Goal: Information Seeking & Learning: Learn about a topic

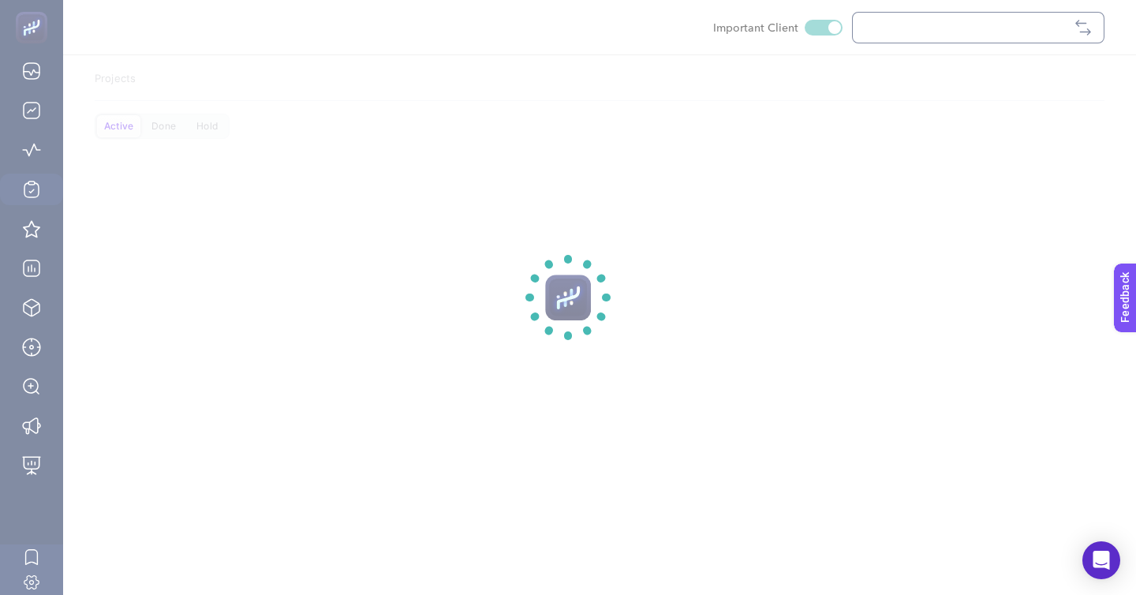
checkbox input "true"
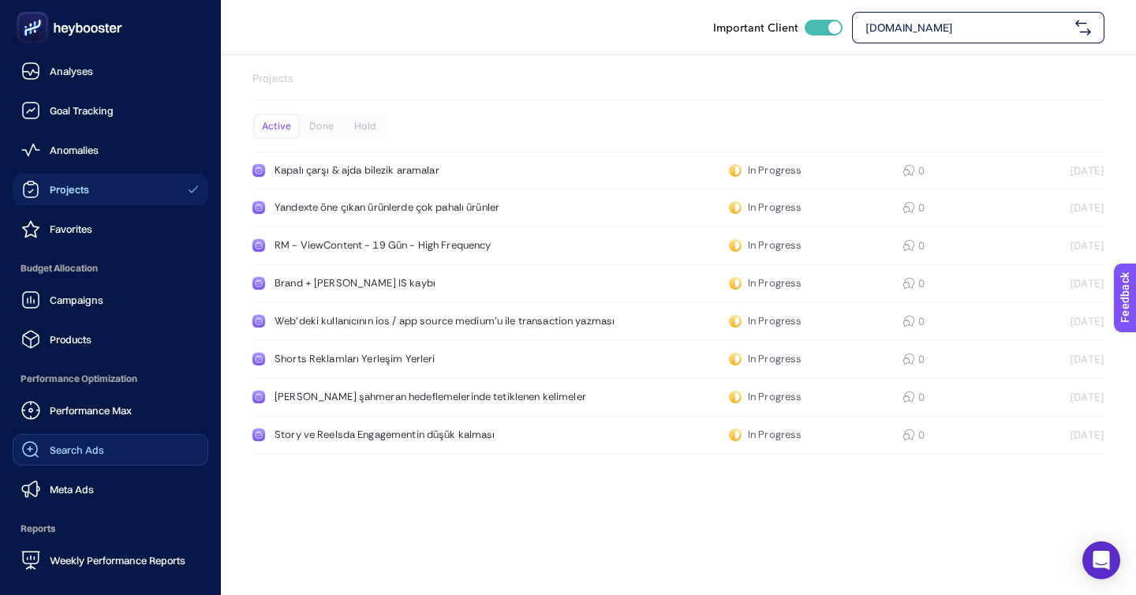
click at [97, 434] on link "Search Ads" at bounding box center [111, 450] width 196 height 32
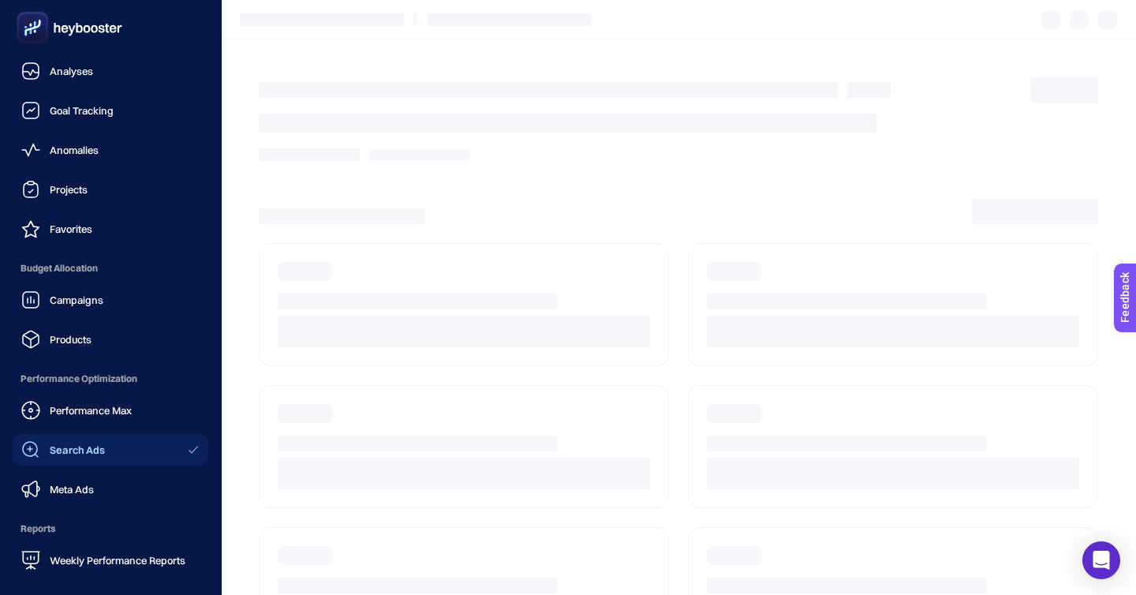
click at [99, 434] on link "Search Ads" at bounding box center [111, 450] width 196 height 32
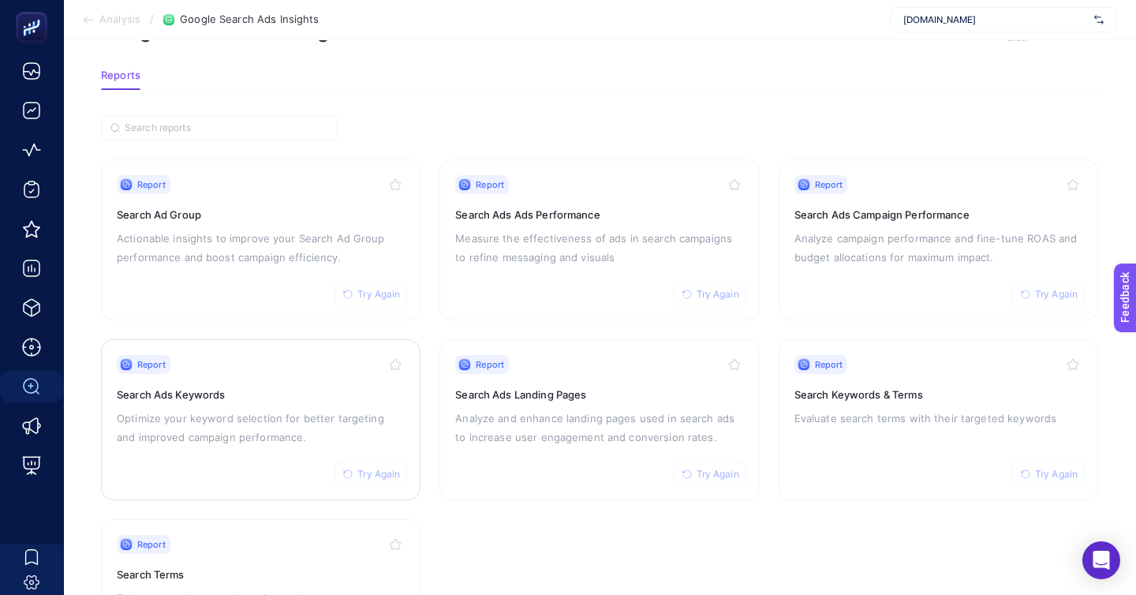
scroll to position [70, 0]
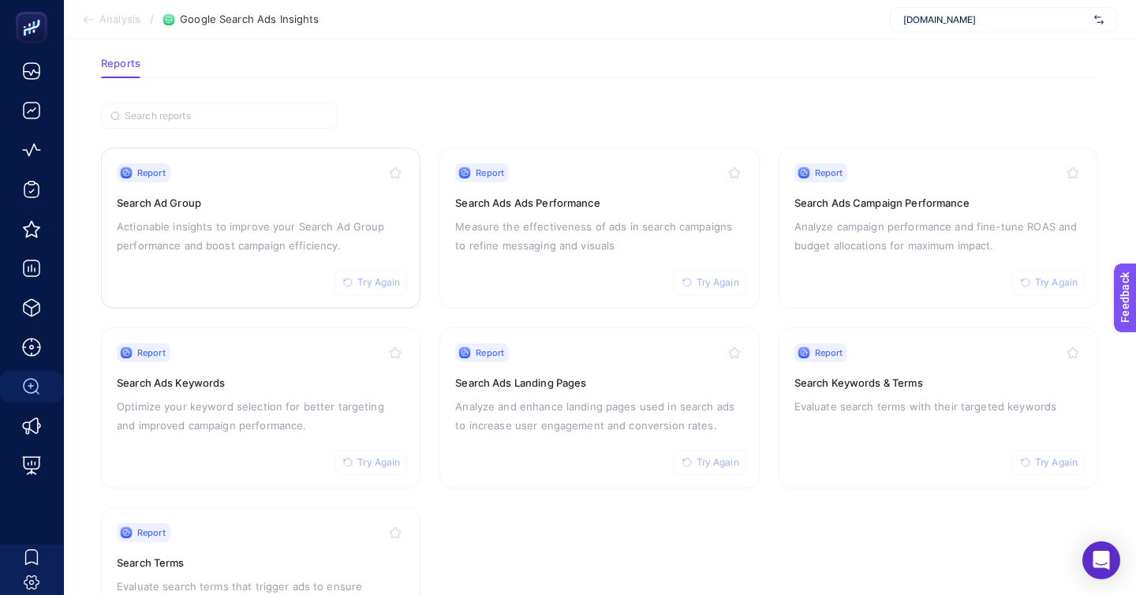
click at [276, 217] on div "Report Try Again Search Ad Group Actionable insights to improve your Search Ad …" at bounding box center [261, 227] width 288 height 129
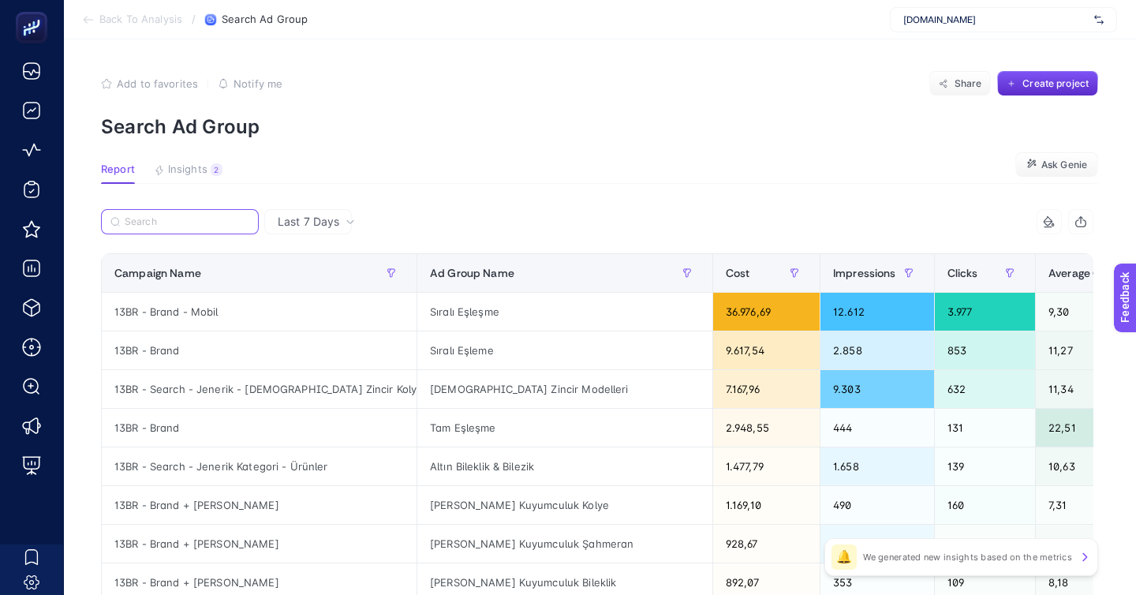
click at [181, 216] on input "Search" at bounding box center [187, 222] width 125 height 12
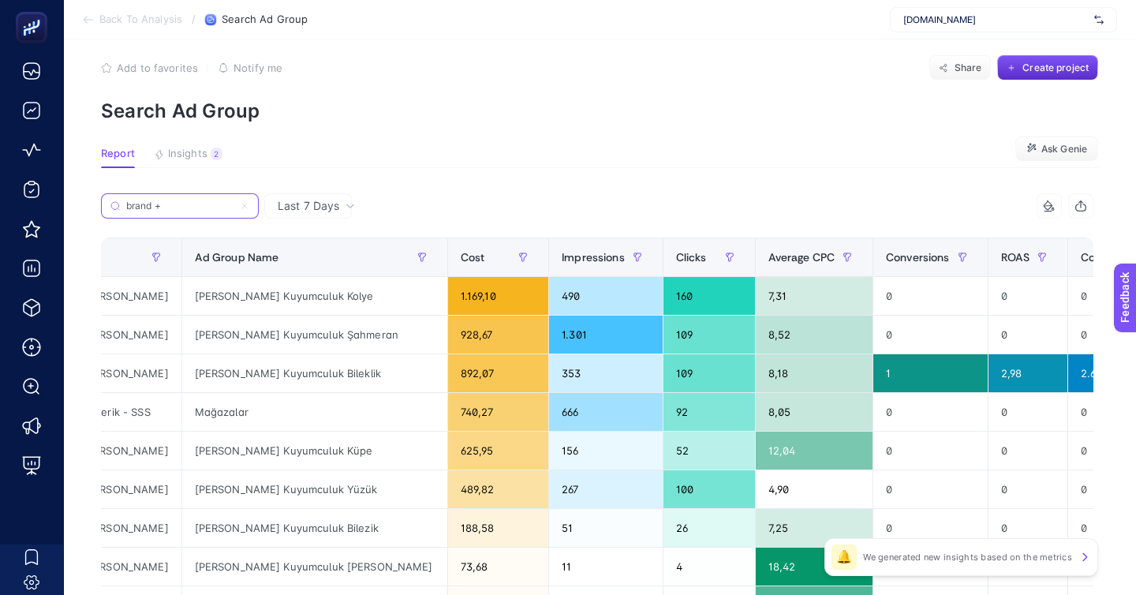
scroll to position [0, 114]
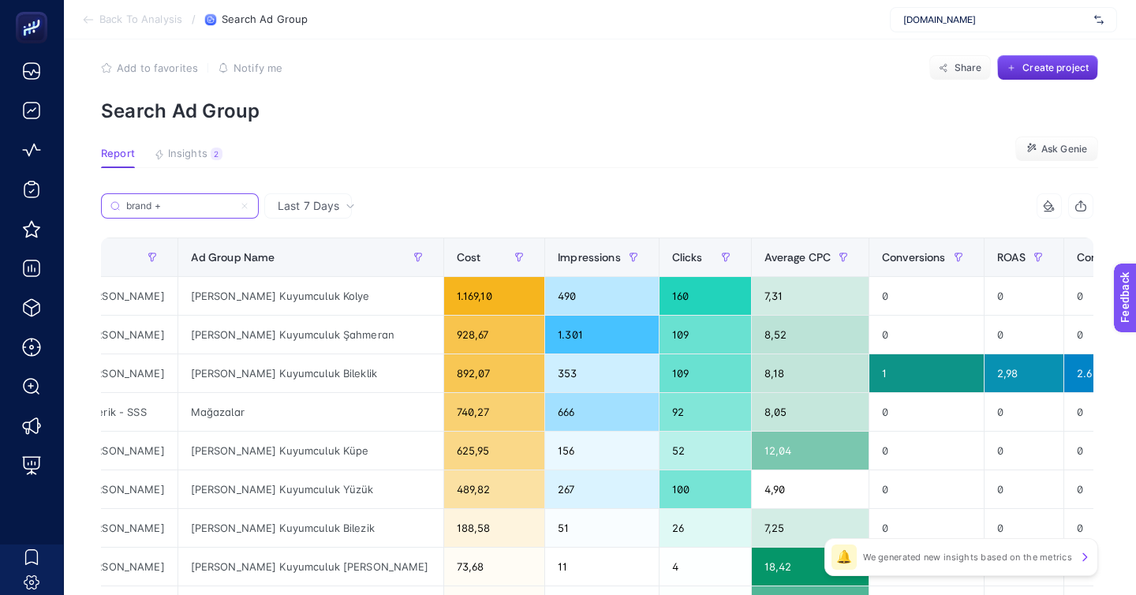
type input "brand +"
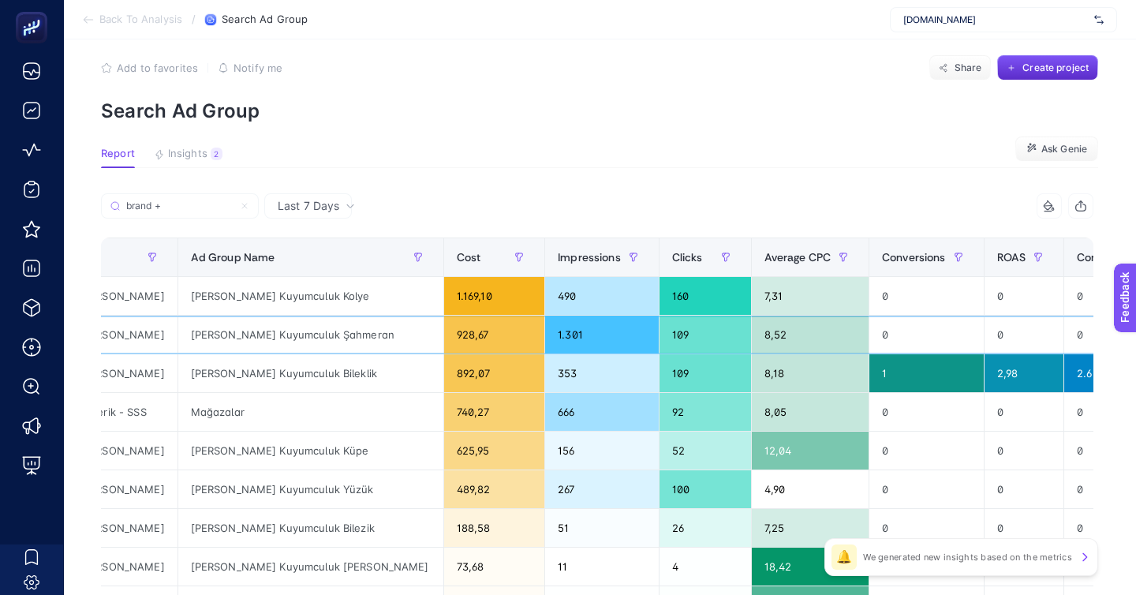
click at [236, 316] on div "[PERSON_NAME] Kuyumculuk Şahmeran" at bounding box center [310, 335] width 265 height 38
click at [153, 21] on span "Back To Analysis" at bounding box center [140, 19] width 83 height 13
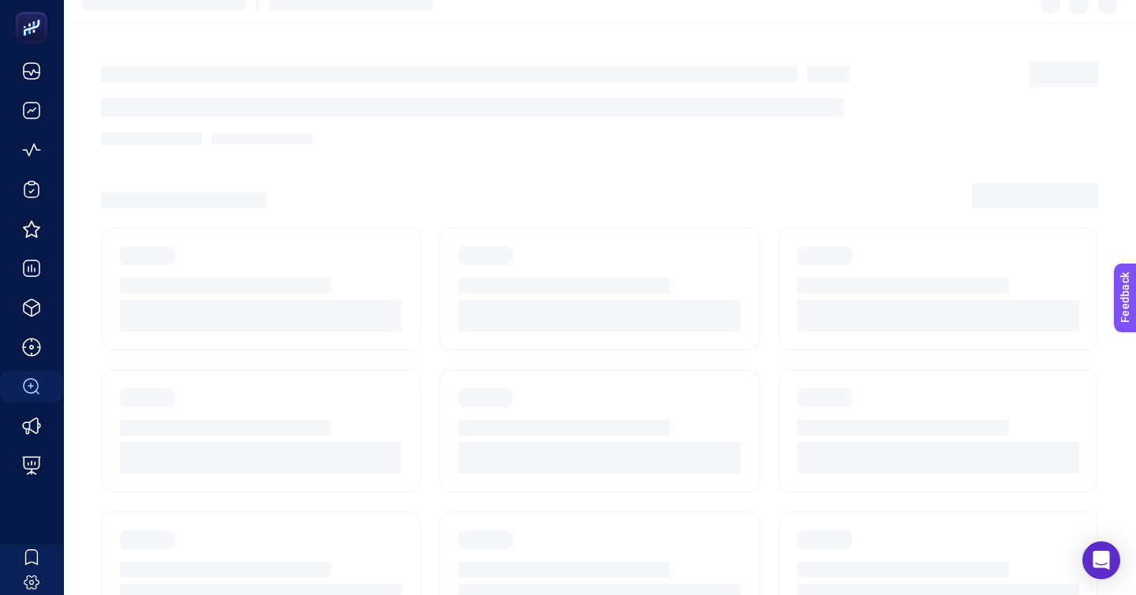
scroll to position [70, 0]
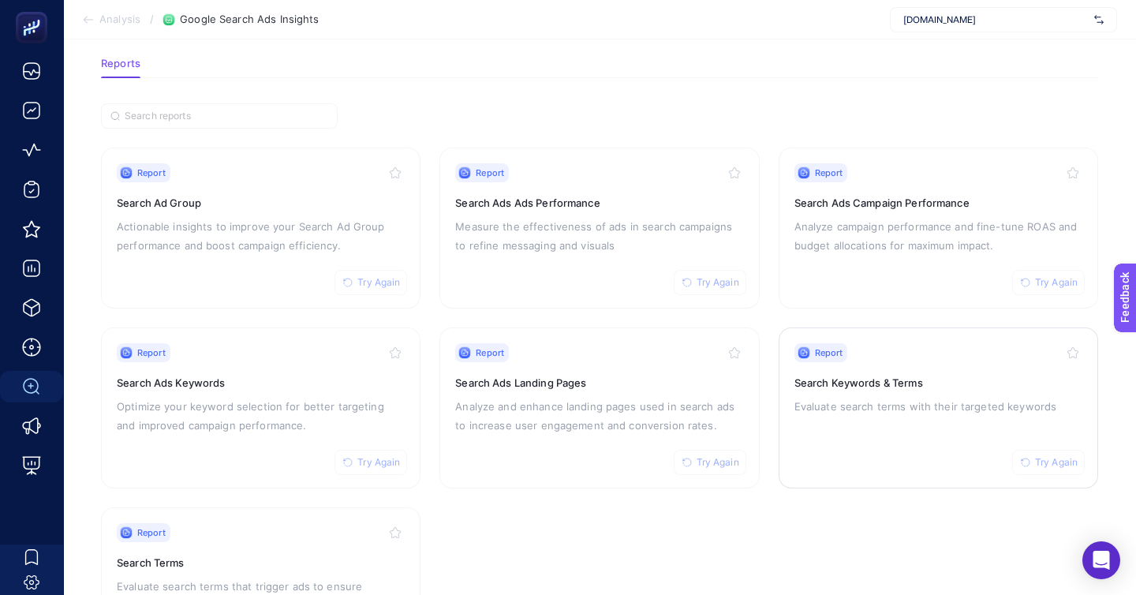
click at [783, 355] on link "Report Try Again Search Keywords & Terms Evaluate search terms with their targe…" at bounding box center [939, 407] width 320 height 161
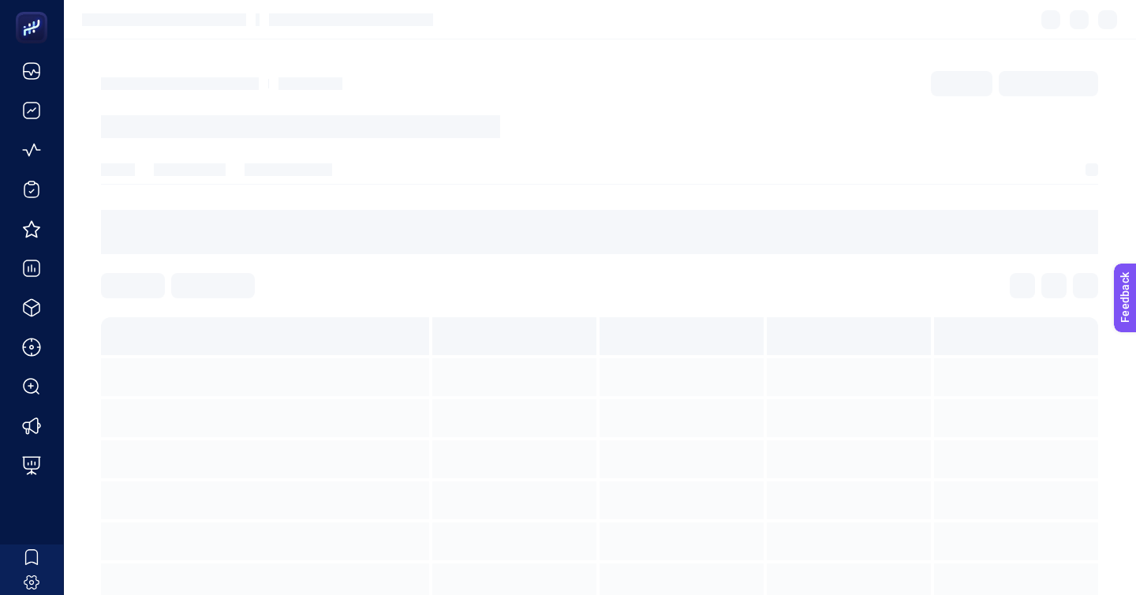
click at [866, 399] on div at bounding box center [849, 418] width 164 height 38
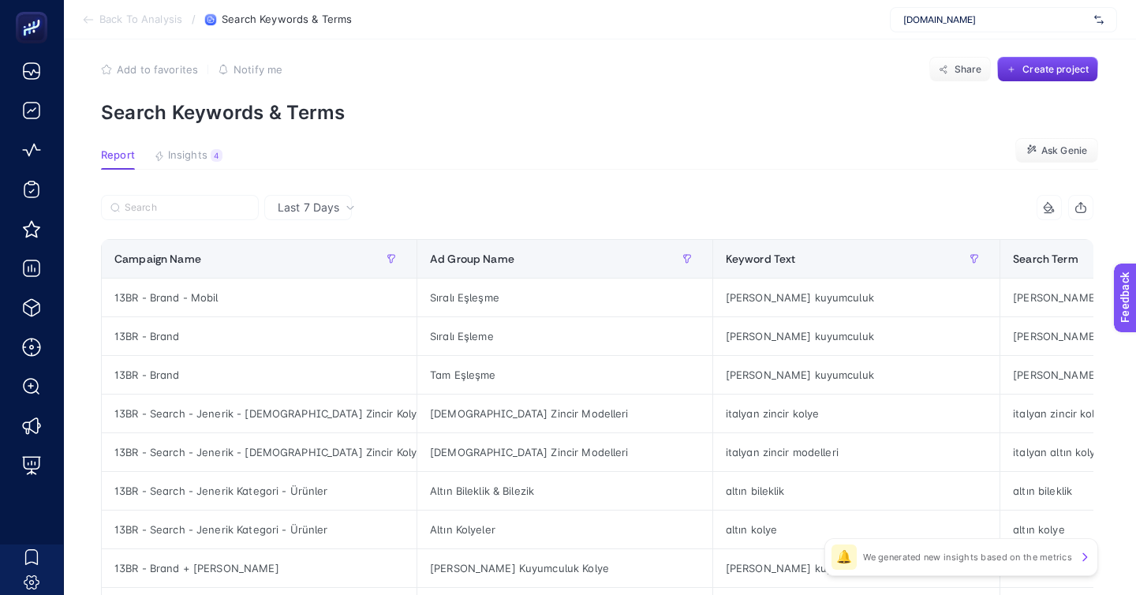
scroll to position [19, 0]
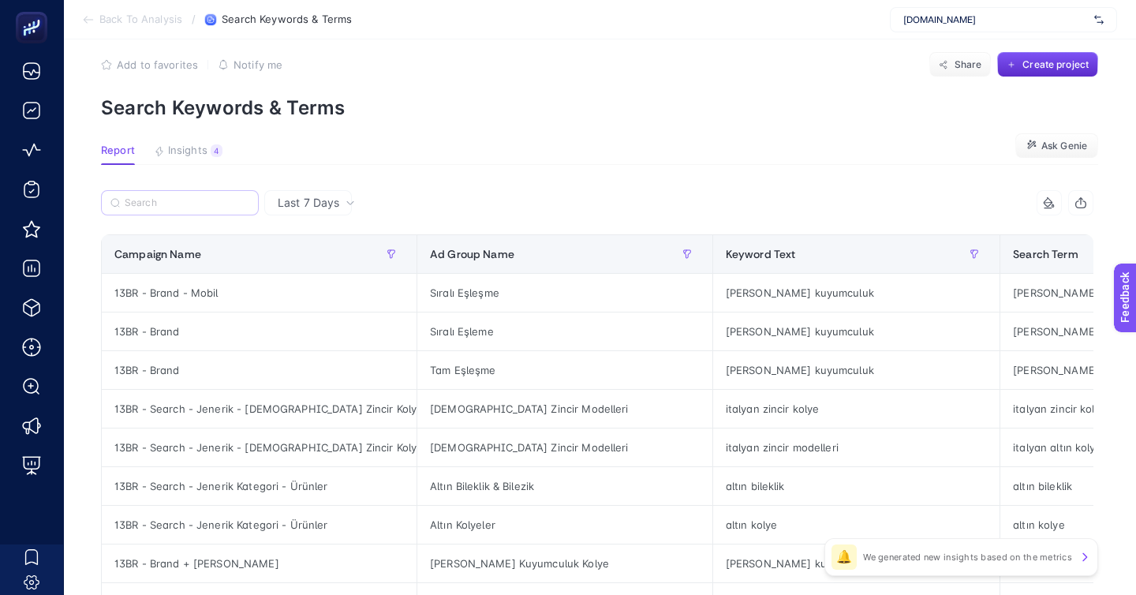
click at [179, 190] on label at bounding box center [180, 202] width 158 height 25
click at [179, 197] on input "Search" at bounding box center [187, 203] width 125 height 12
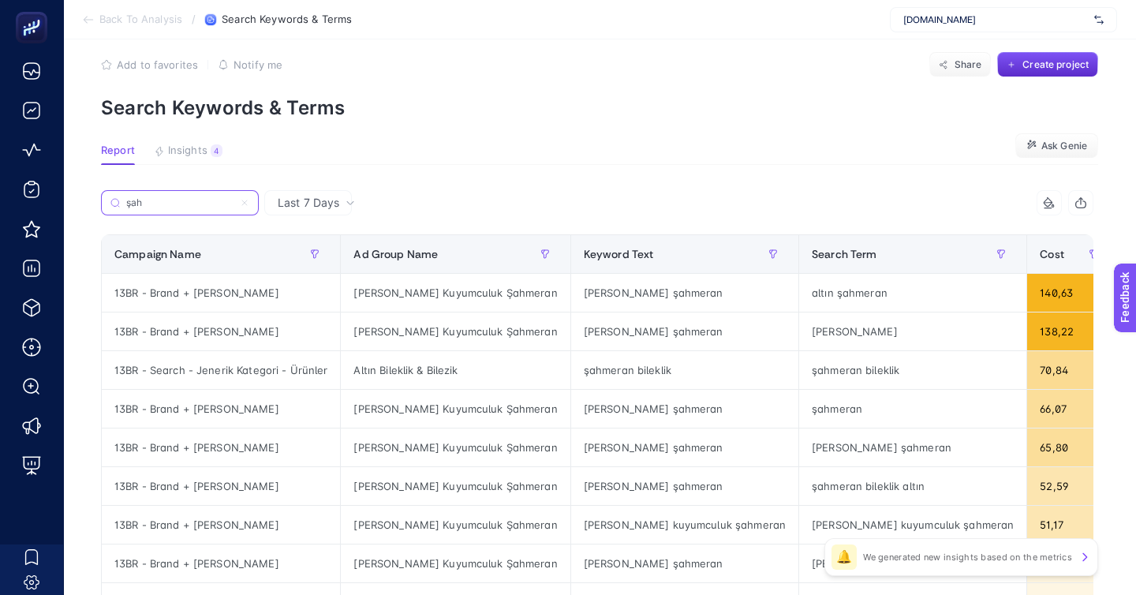
scroll to position [36, 0]
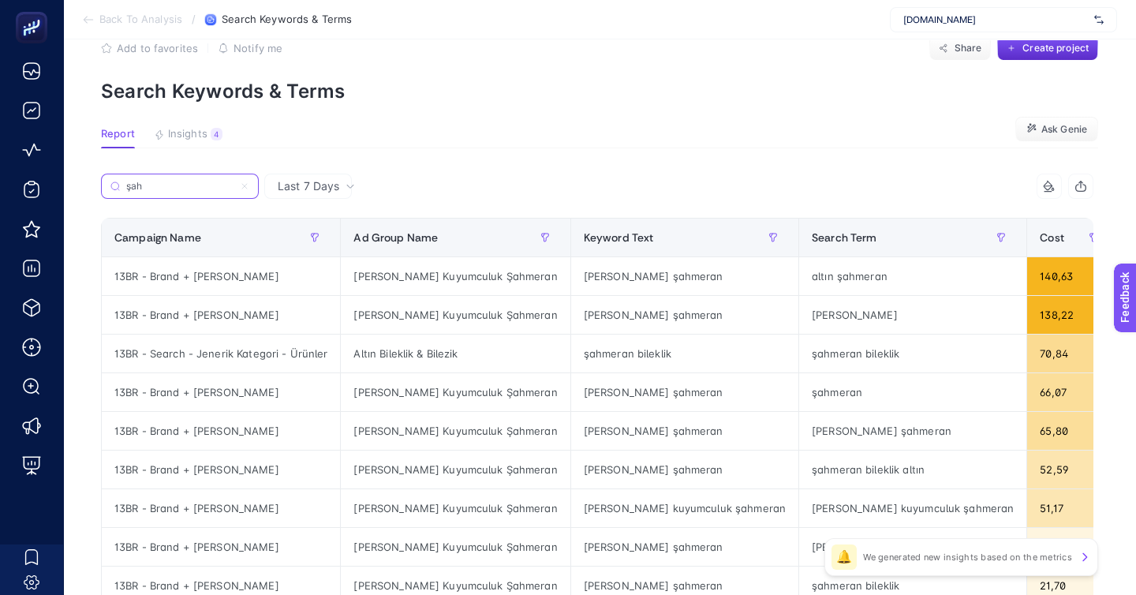
type input "şah"
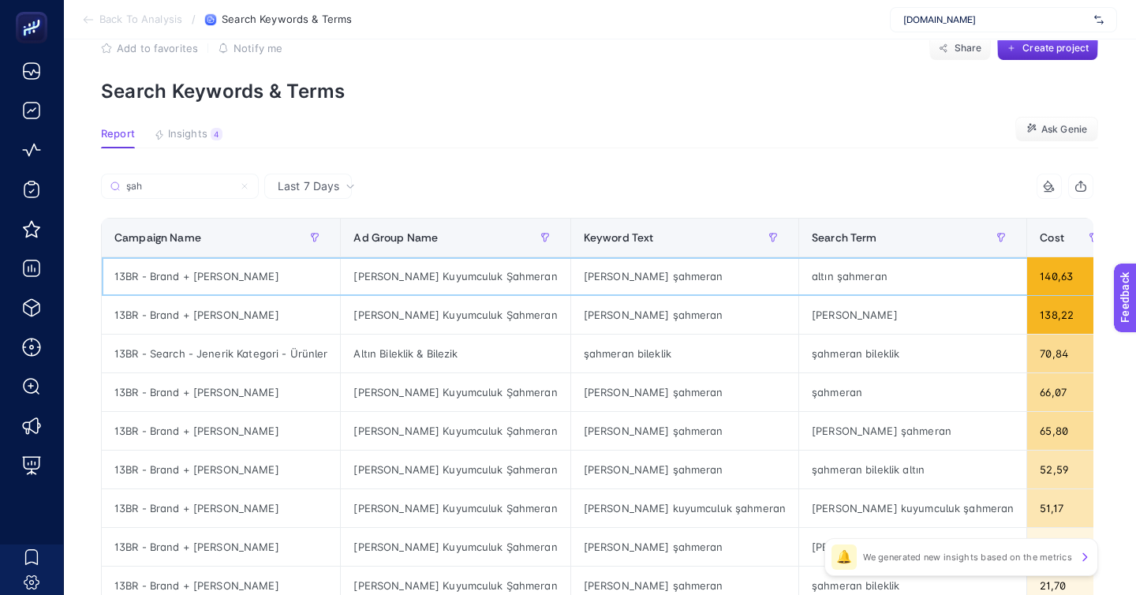
click at [571, 257] on div "[PERSON_NAME] şahmeran" at bounding box center [684, 276] width 227 height 38
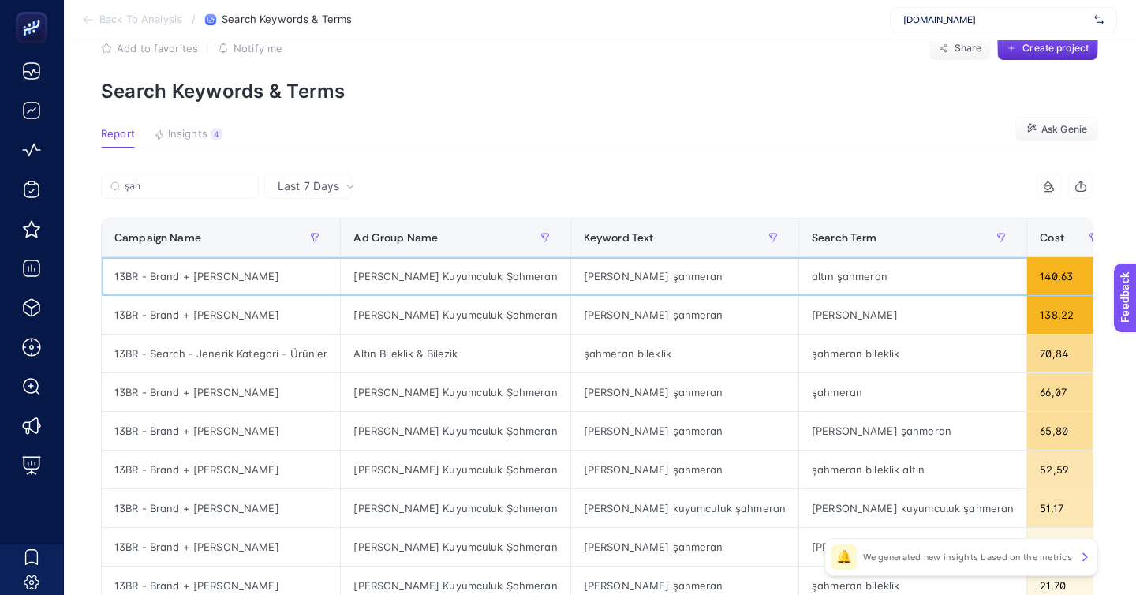
click at [799, 257] on div "altın şahmeran" at bounding box center [912, 276] width 227 height 38
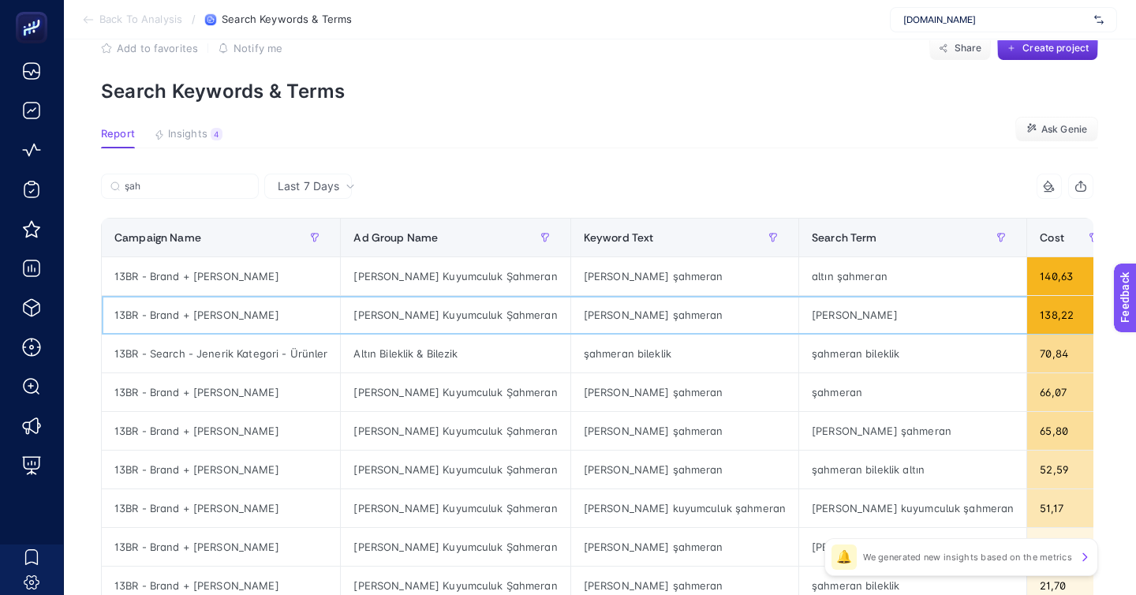
click at [799, 296] on div "[PERSON_NAME]" at bounding box center [912, 315] width 227 height 38
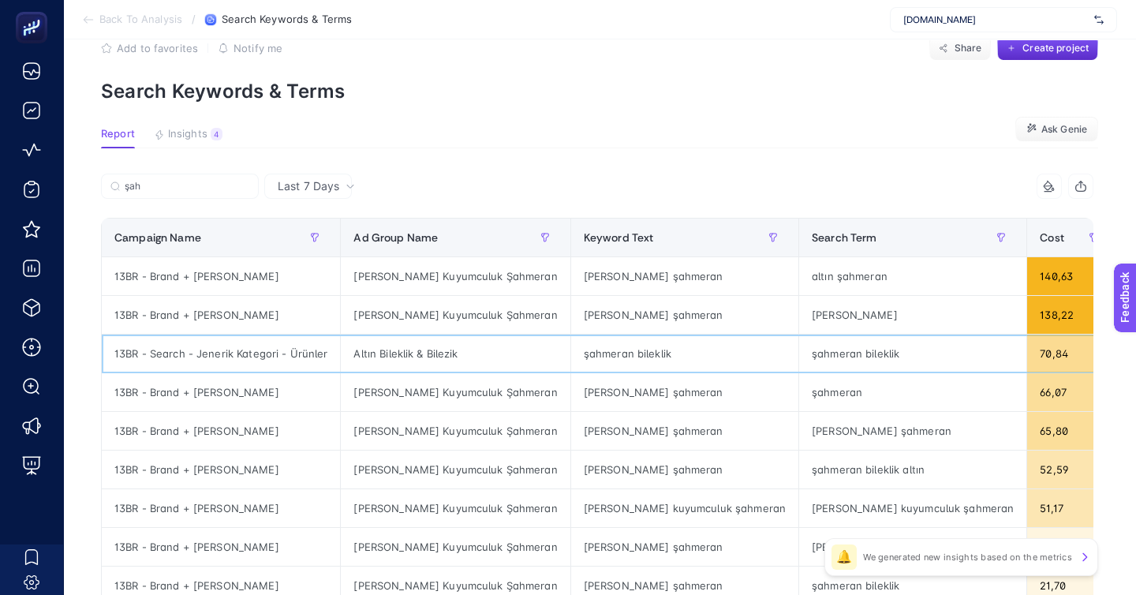
click at [799, 335] on div "şahmeran bileklik" at bounding box center [912, 354] width 227 height 38
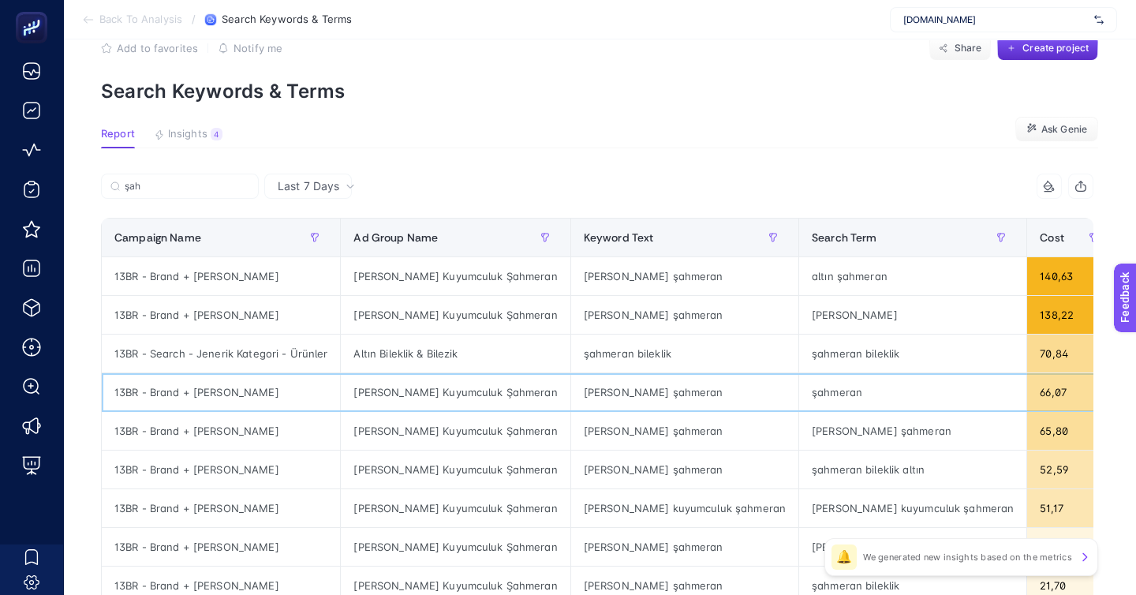
click at [799, 373] on div "şahmeran" at bounding box center [912, 392] width 227 height 38
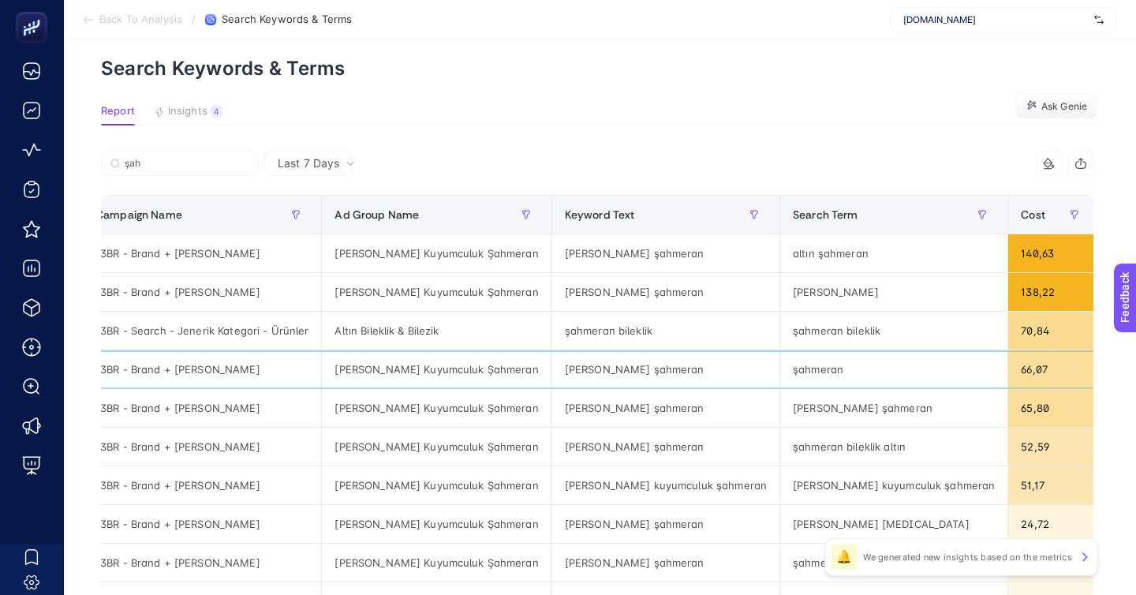
scroll to position [62, 0]
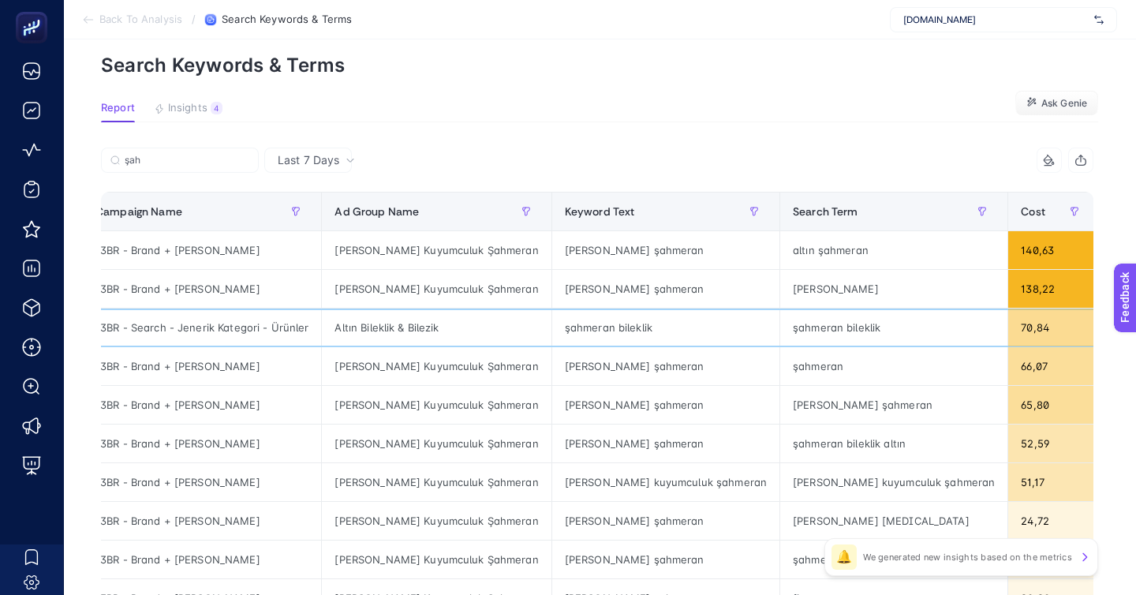
click at [552, 308] on div "şahmeran bileklik" at bounding box center [665, 327] width 227 height 38
click at [552, 347] on div "[PERSON_NAME] şahmeran" at bounding box center [665, 366] width 227 height 38
click at [578, 308] on div "şahmeran bileklik" at bounding box center [665, 327] width 227 height 38
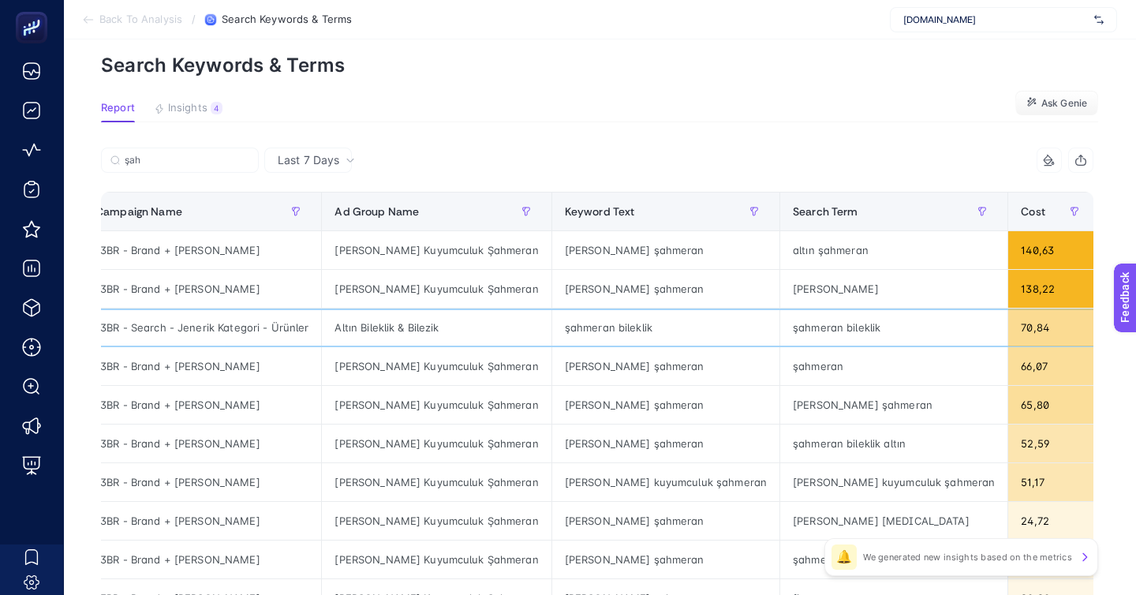
click at [552, 308] on div "şahmeran bileklik" at bounding box center [665, 327] width 227 height 38
drag, startPoint x: 473, startPoint y: 264, endPoint x: 719, endPoint y: 271, distance: 245.5
click at [719, 308] on tr "13BR - Search - Jenerik Kategori - Ürünler Altın Bileklik & Bilezik şahmeran bi…" at bounding box center [1121, 327] width 2077 height 39
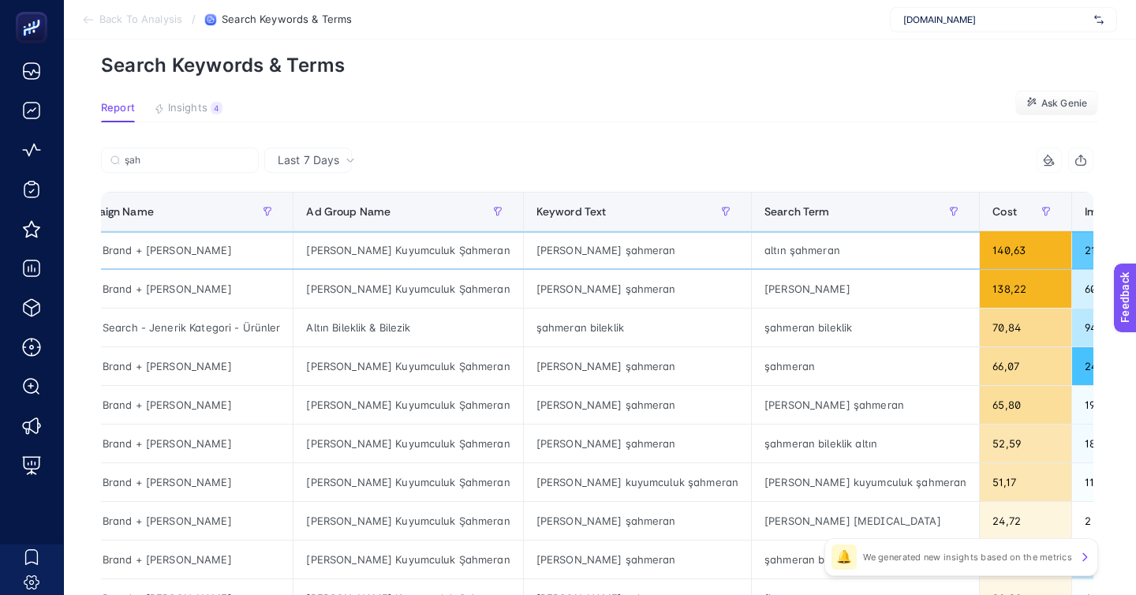
click at [528, 231] on div "[PERSON_NAME] şahmeran" at bounding box center [637, 250] width 227 height 38
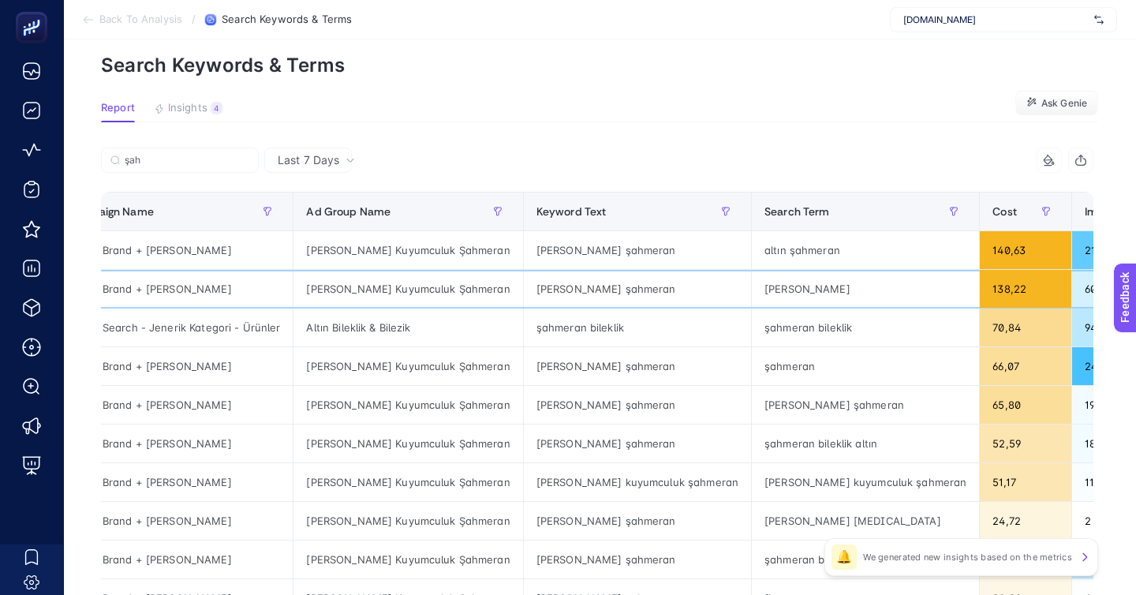
click at [524, 270] on div "[PERSON_NAME] şahmeran" at bounding box center [637, 289] width 227 height 38
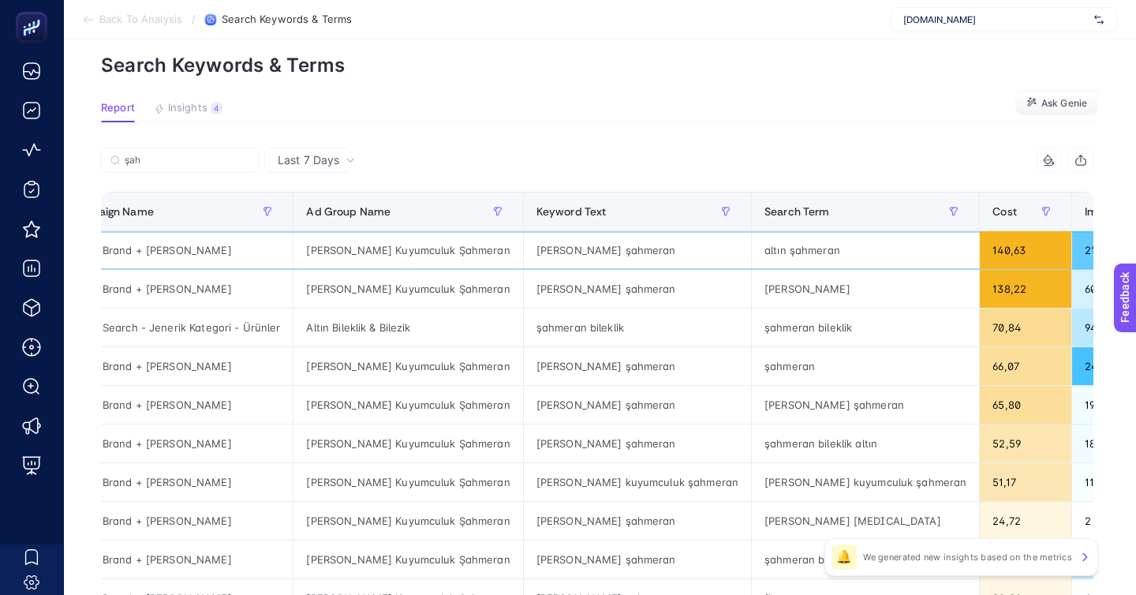
click at [524, 231] on div "[PERSON_NAME] şahmeran" at bounding box center [637, 250] width 227 height 38
click at [752, 231] on div "altın şahmeran" at bounding box center [865, 250] width 227 height 38
drag, startPoint x: 604, startPoint y: 209, endPoint x: 743, endPoint y: 209, distance: 138.9
click at [752, 231] on div "altın şahmeran" at bounding box center [865, 250] width 227 height 38
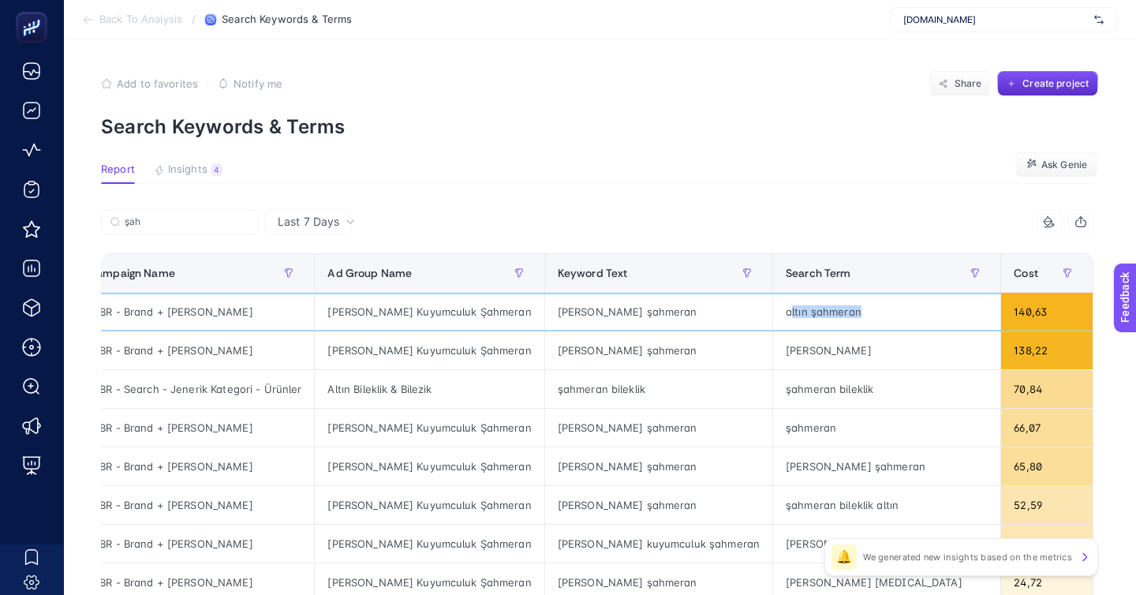
scroll to position [0, 0]
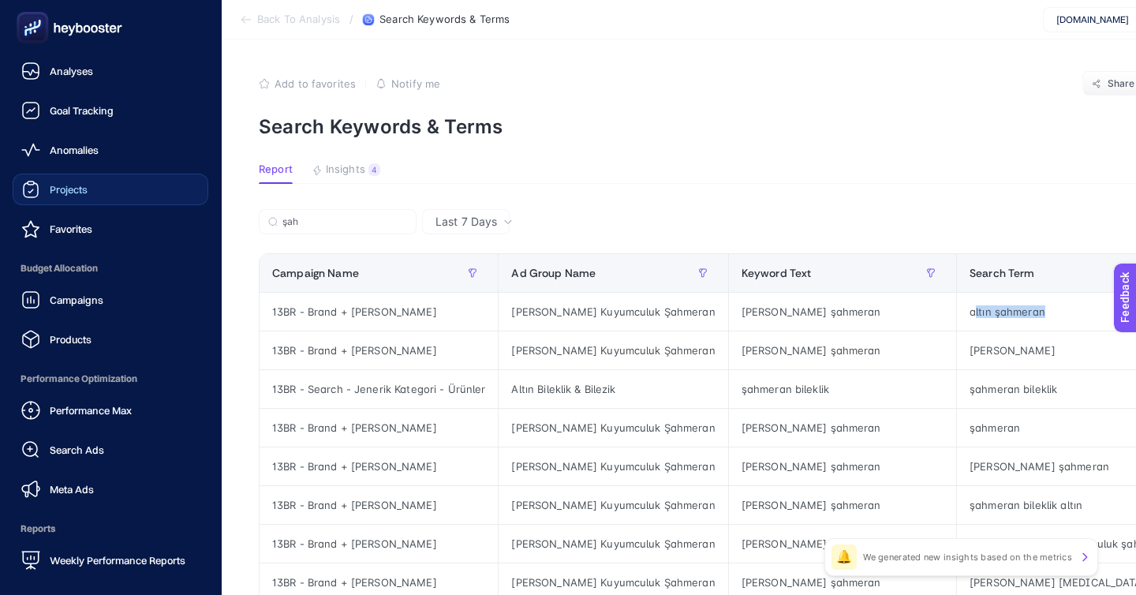
click at [89, 174] on link "Projects" at bounding box center [111, 190] width 196 height 32
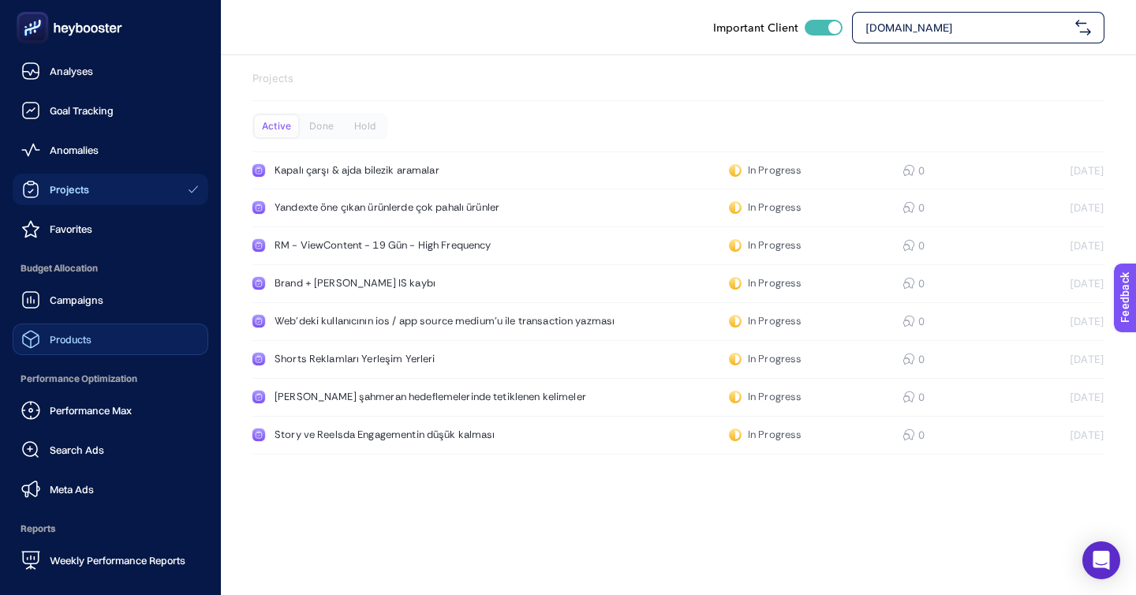
click at [76, 323] on link "Products" at bounding box center [111, 339] width 196 height 32
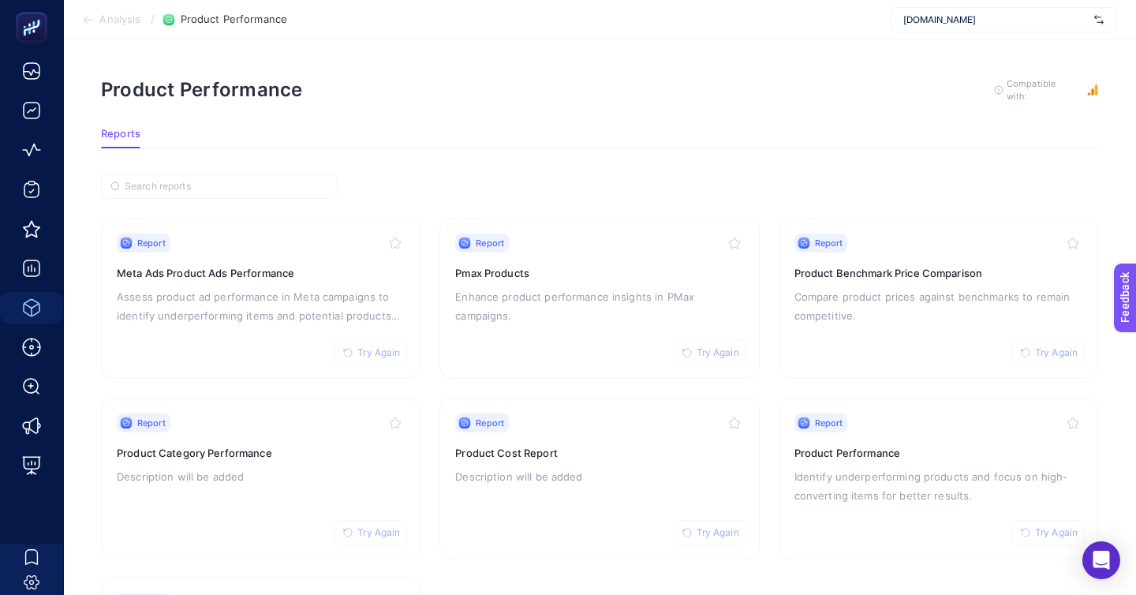
scroll to position [28, 0]
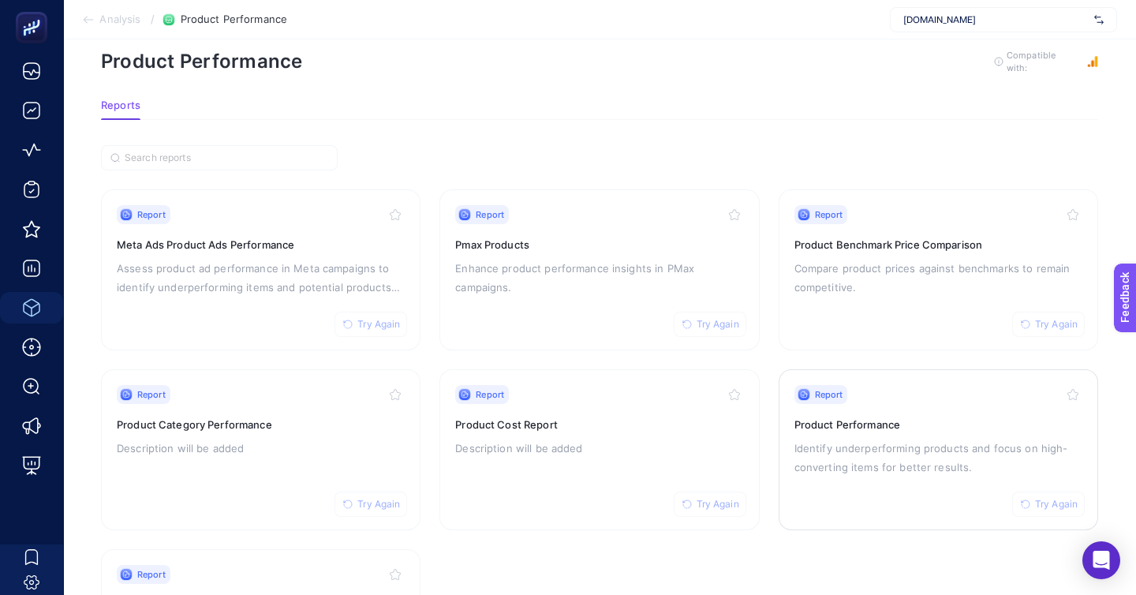
click at [884, 439] on p "Identify underperforming products and focus on high-converting items for better…" at bounding box center [939, 458] width 288 height 38
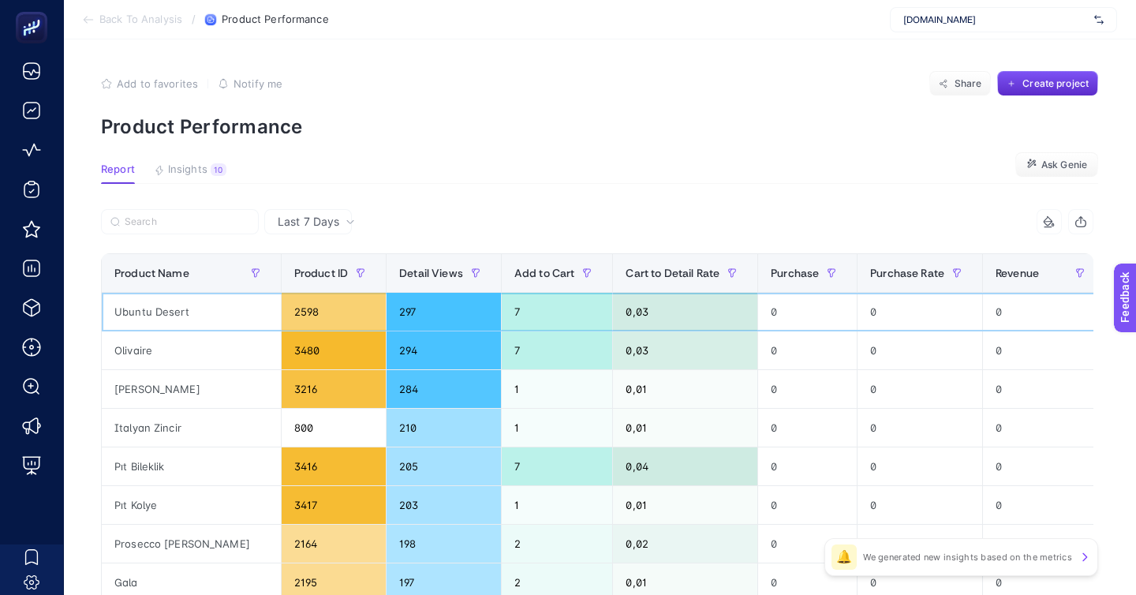
click at [181, 293] on div "Ubuntu Desert" at bounding box center [191, 312] width 179 height 38
click at [190, 163] on span "Insights" at bounding box center [187, 169] width 39 height 13
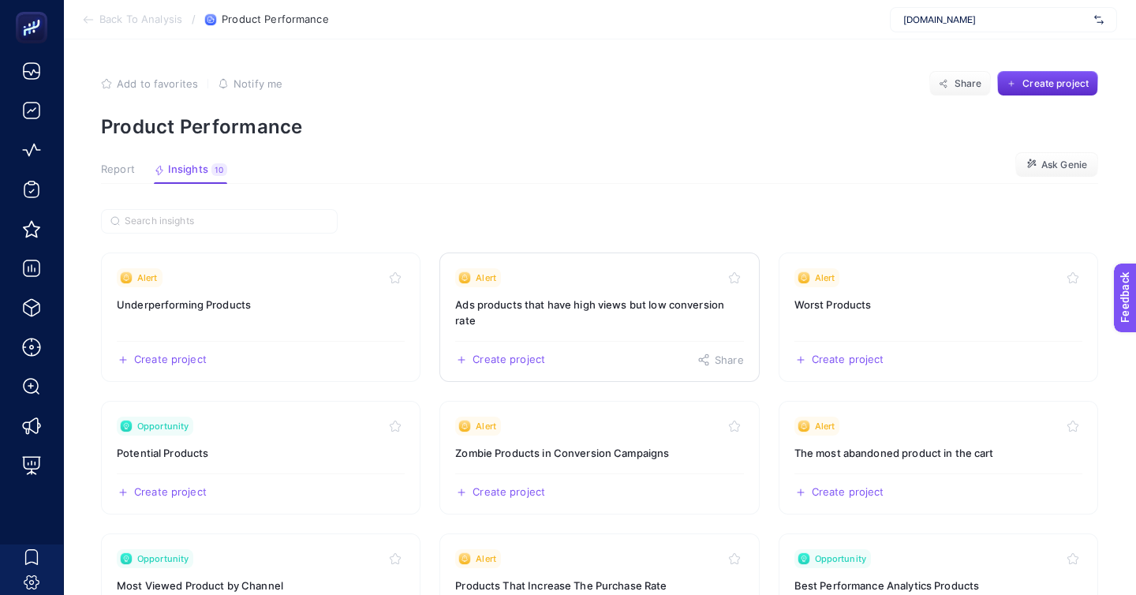
click at [579, 297] on h3 "Ads products that have high views but low conversion rate" at bounding box center [599, 313] width 288 height 32
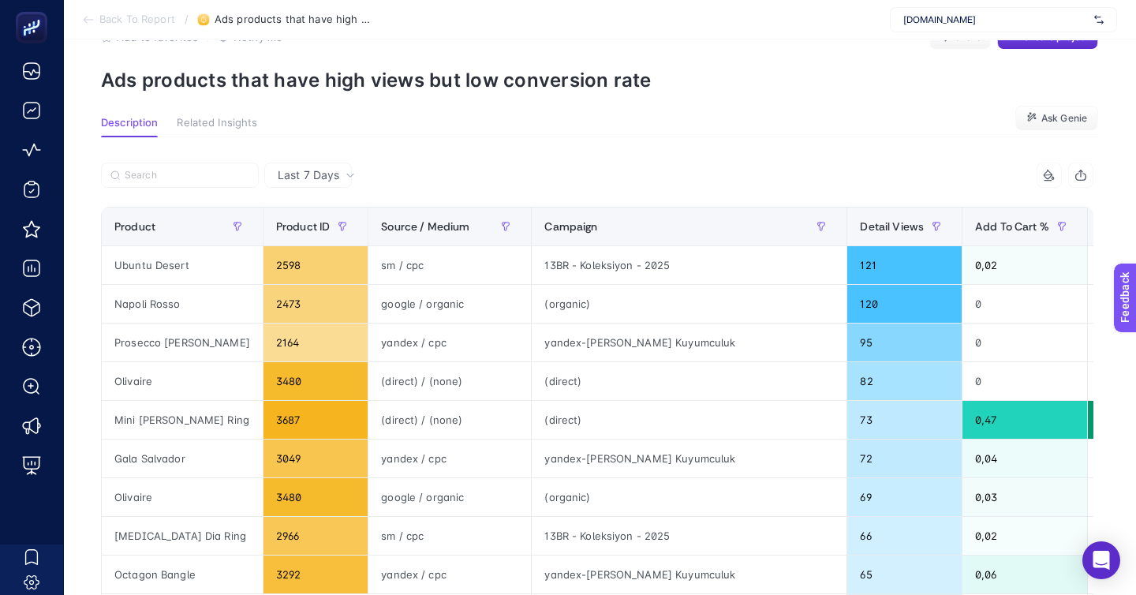
scroll to position [55, 0]
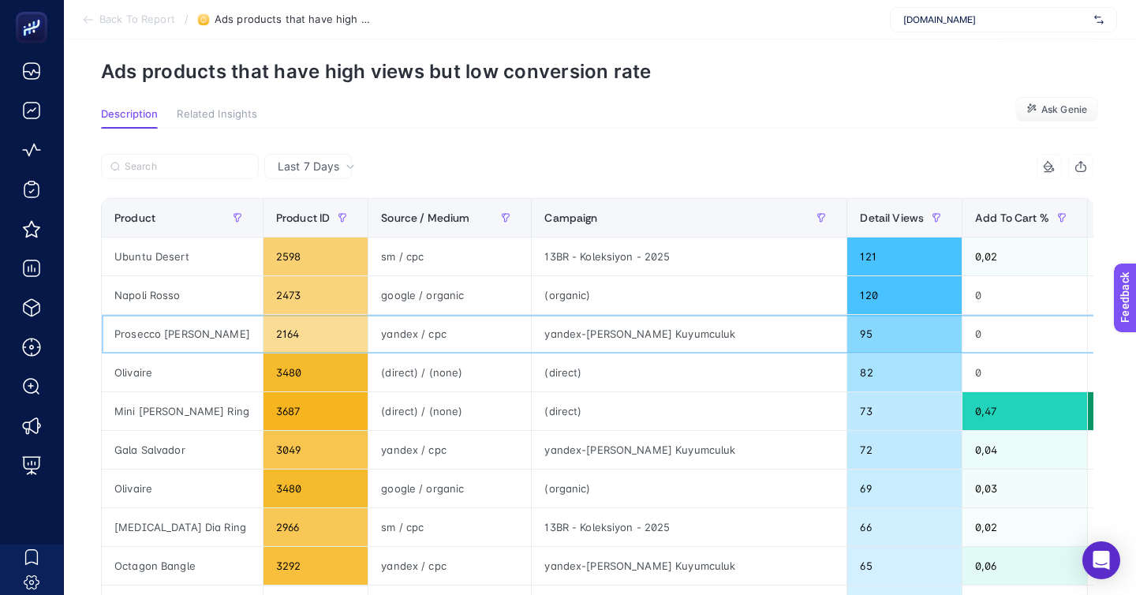
click at [195, 315] on div "Prosecco [PERSON_NAME]" at bounding box center [182, 334] width 161 height 38
click at [163, 315] on div "Prosecco [PERSON_NAME]" at bounding box center [182, 334] width 161 height 38
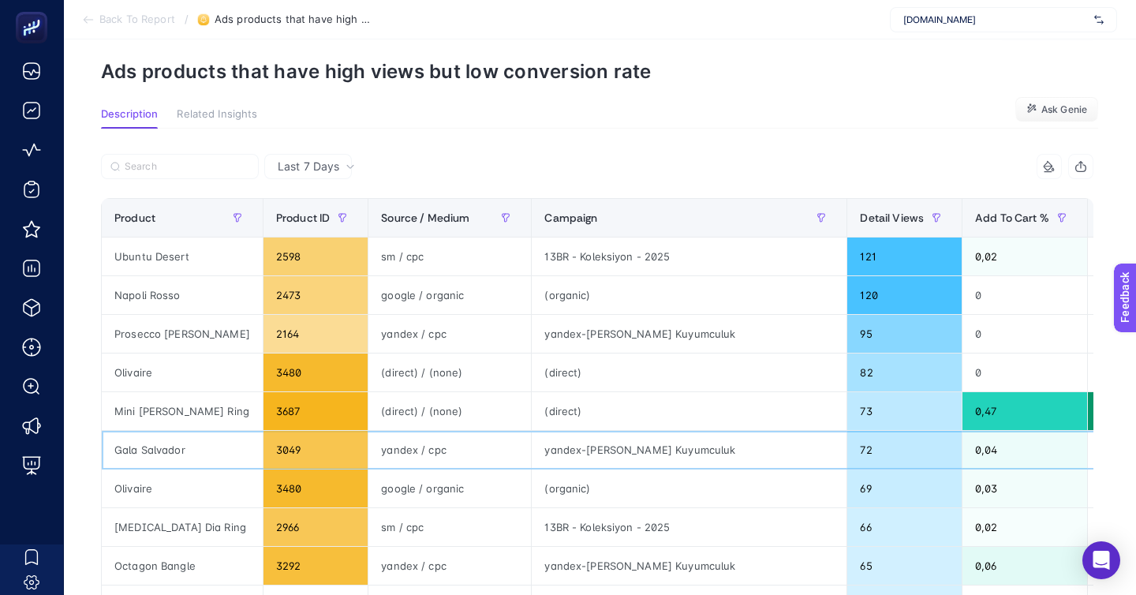
click at [150, 431] on div "Gala Salvador" at bounding box center [182, 450] width 161 height 38
click at [166, 431] on div "Gala Salvador" at bounding box center [182, 450] width 161 height 38
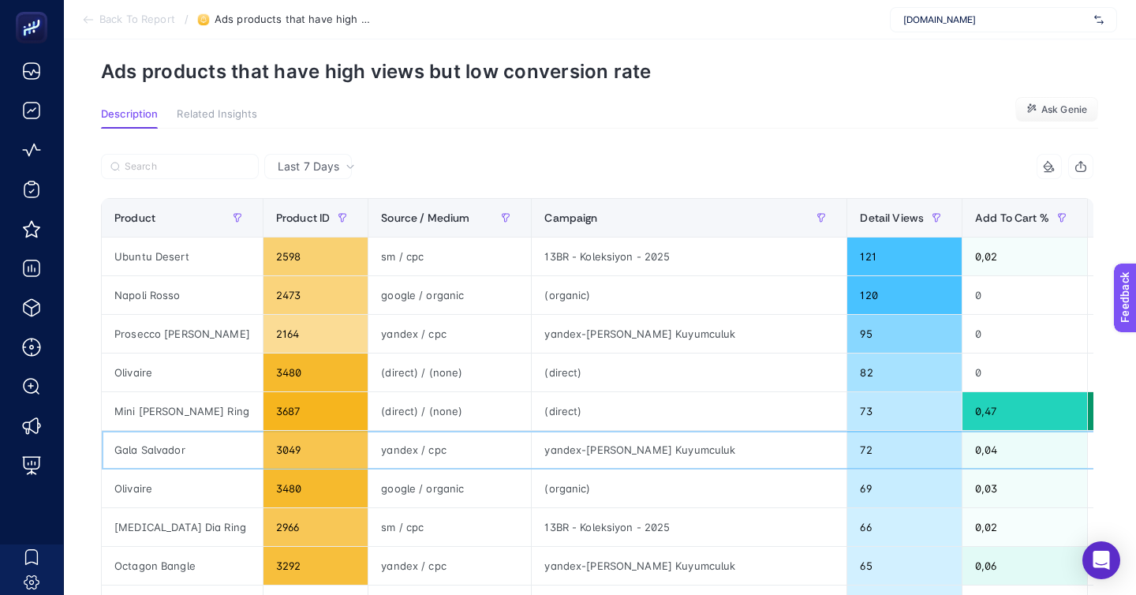
click at [166, 431] on div "Gala Salvador" at bounding box center [182, 450] width 161 height 38
click at [243, 431] on div "Gala Salvador" at bounding box center [182, 450] width 161 height 38
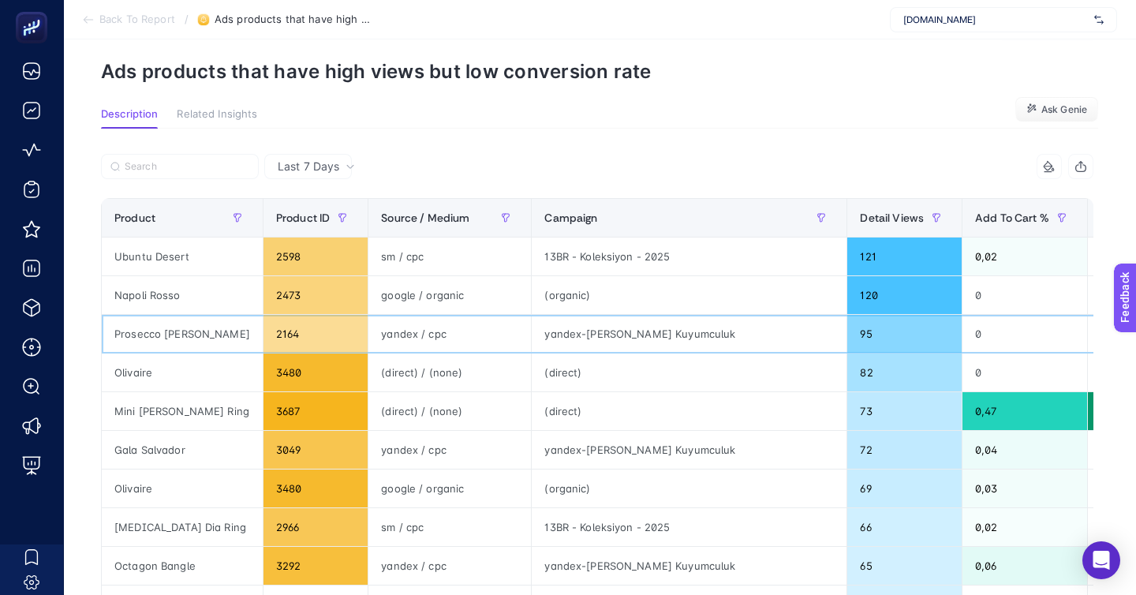
click at [211, 315] on div "Prosecco [PERSON_NAME]" at bounding box center [182, 334] width 161 height 38
click at [206, 315] on div "Prosecco [PERSON_NAME]" at bounding box center [182, 334] width 161 height 38
click at [204, 315] on div "Prosecco [PERSON_NAME]" at bounding box center [182, 334] width 161 height 38
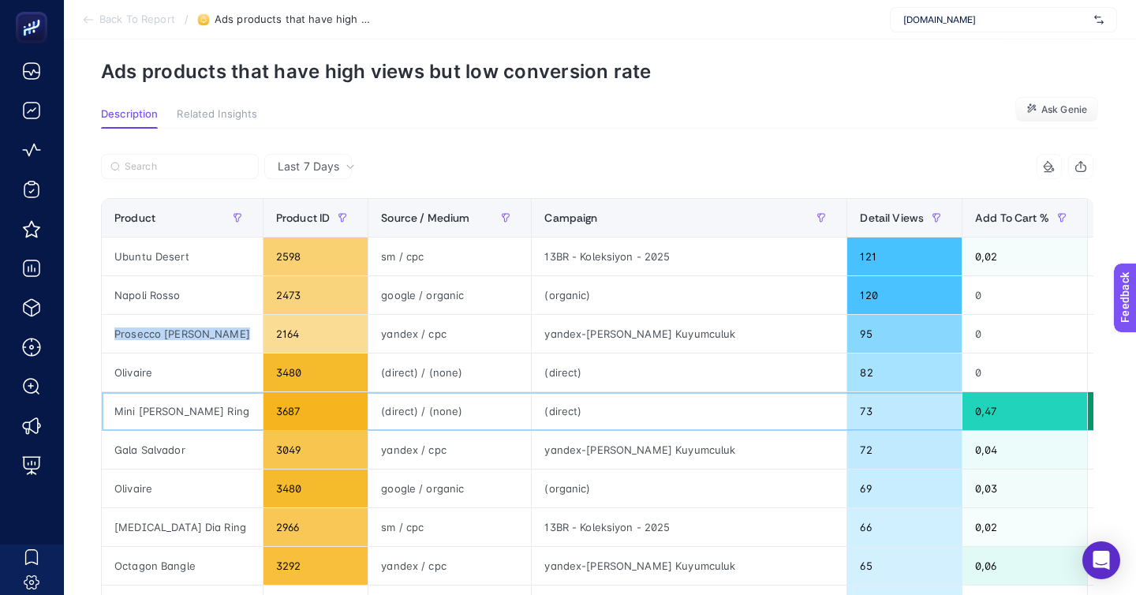
click at [219, 392] on div "Mini [PERSON_NAME] Ring" at bounding box center [182, 411] width 161 height 38
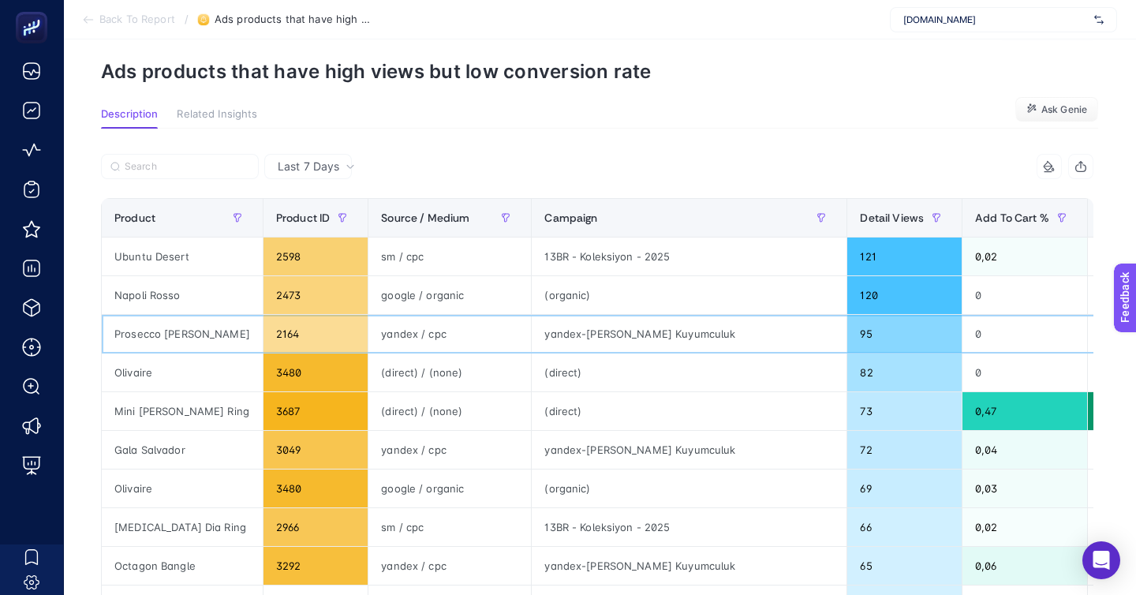
click at [205, 315] on div "Prosecco [PERSON_NAME]" at bounding box center [182, 334] width 161 height 38
click at [204, 315] on div "Prosecco [PERSON_NAME]" at bounding box center [182, 334] width 161 height 38
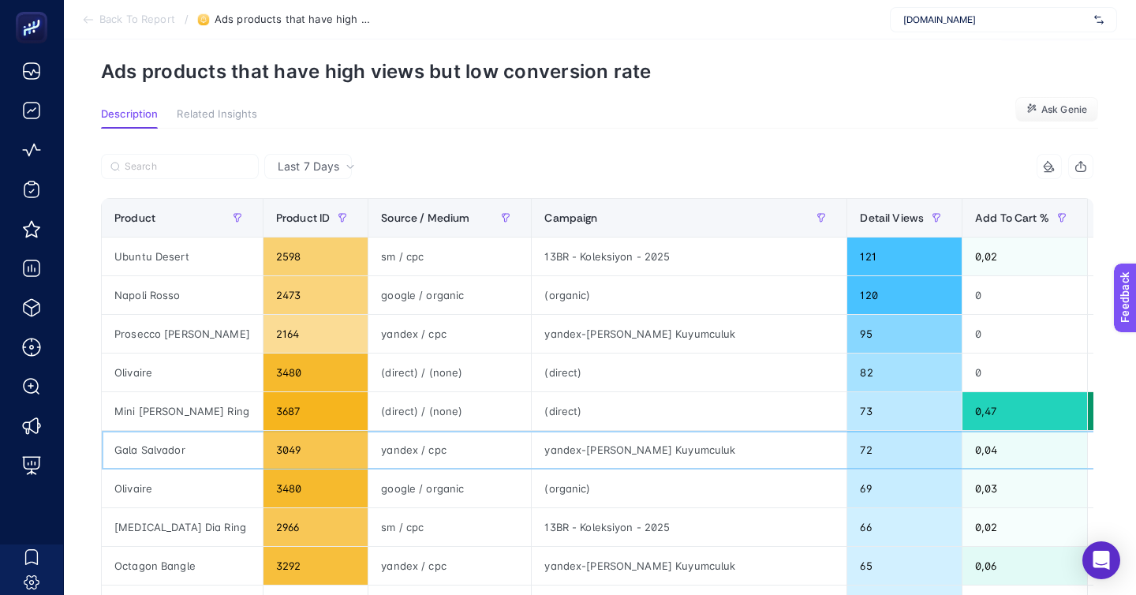
click at [185, 431] on td "Gala Salvador" at bounding box center [183, 450] width 162 height 39
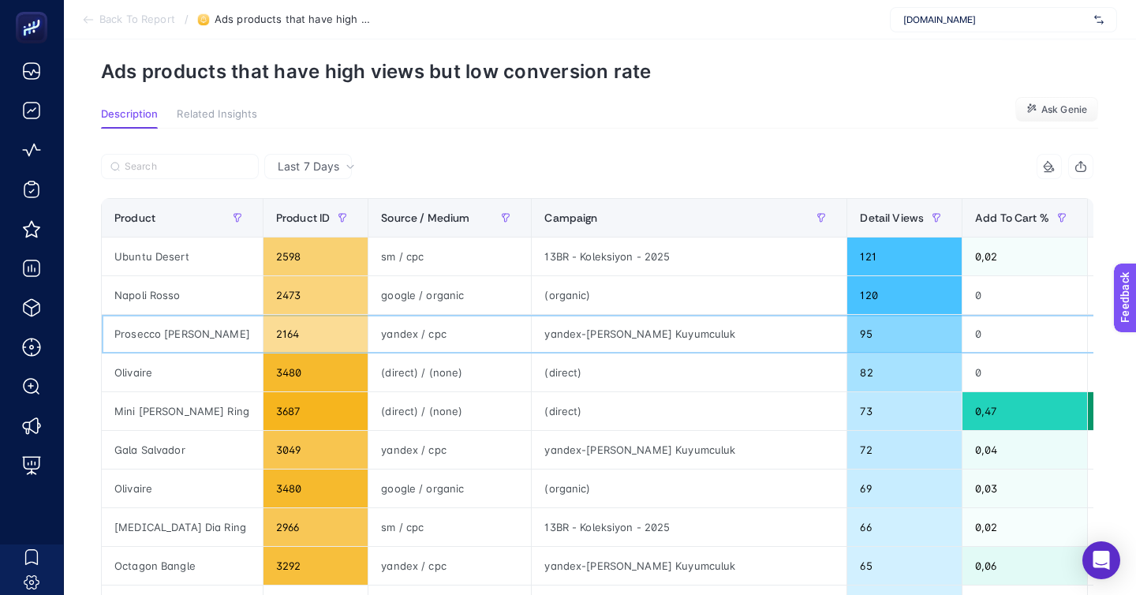
click at [178, 315] on div "Prosecco [PERSON_NAME]" at bounding box center [182, 334] width 161 height 38
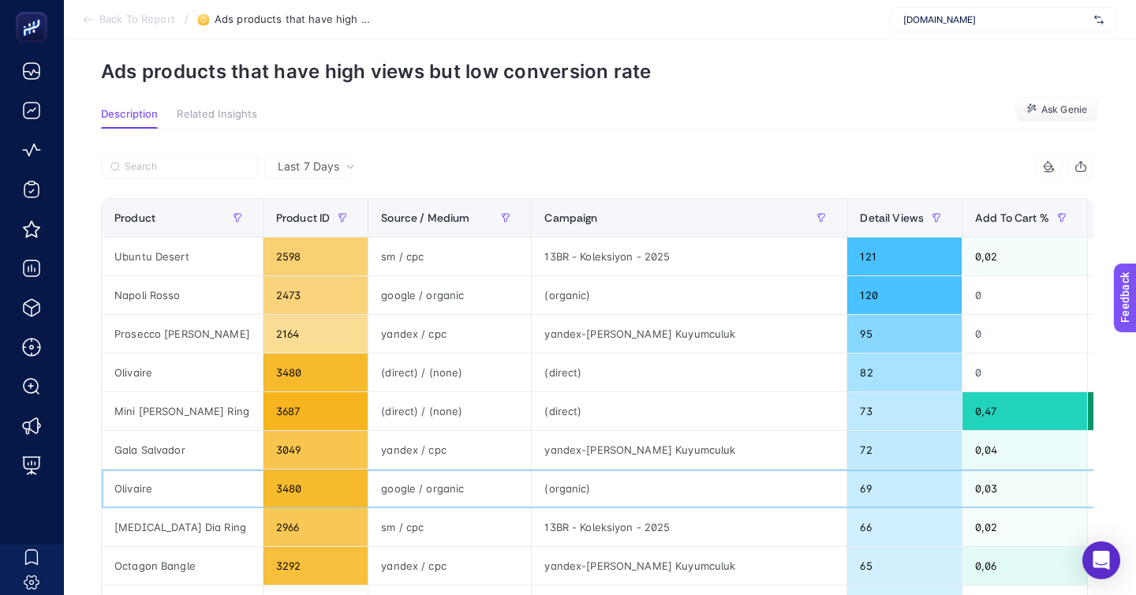
click at [180, 469] on div "Olivaire" at bounding box center [182, 488] width 161 height 38
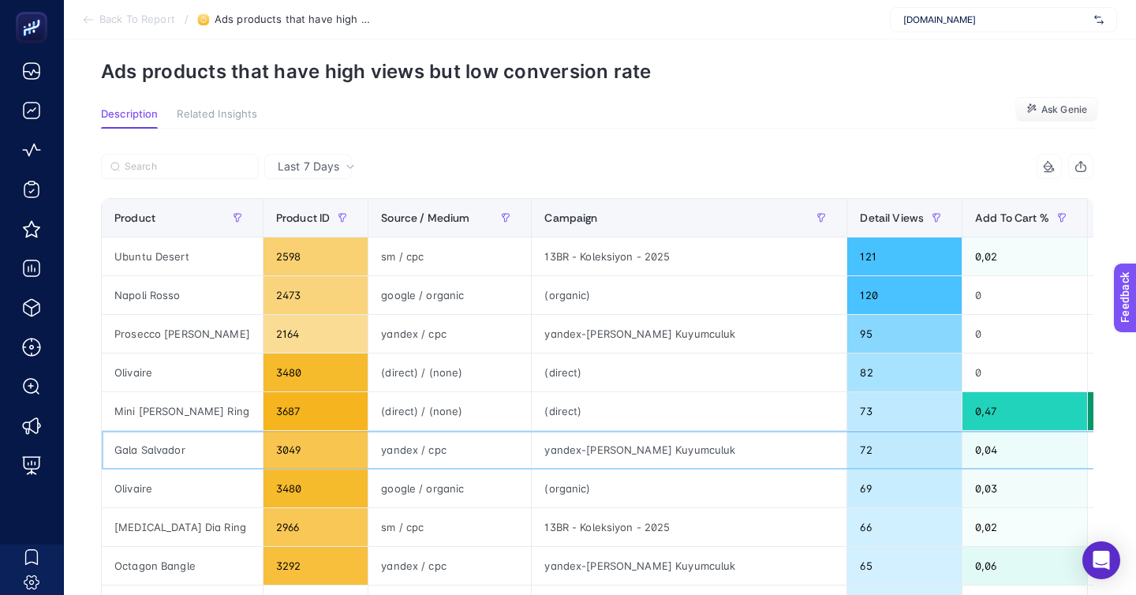
click at [192, 431] on div "Gala Salvador" at bounding box center [182, 450] width 161 height 38
click at [156, 431] on div "Gala Salvador" at bounding box center [182, 450] width 161 height 38
copy tr "Gala Salvador"
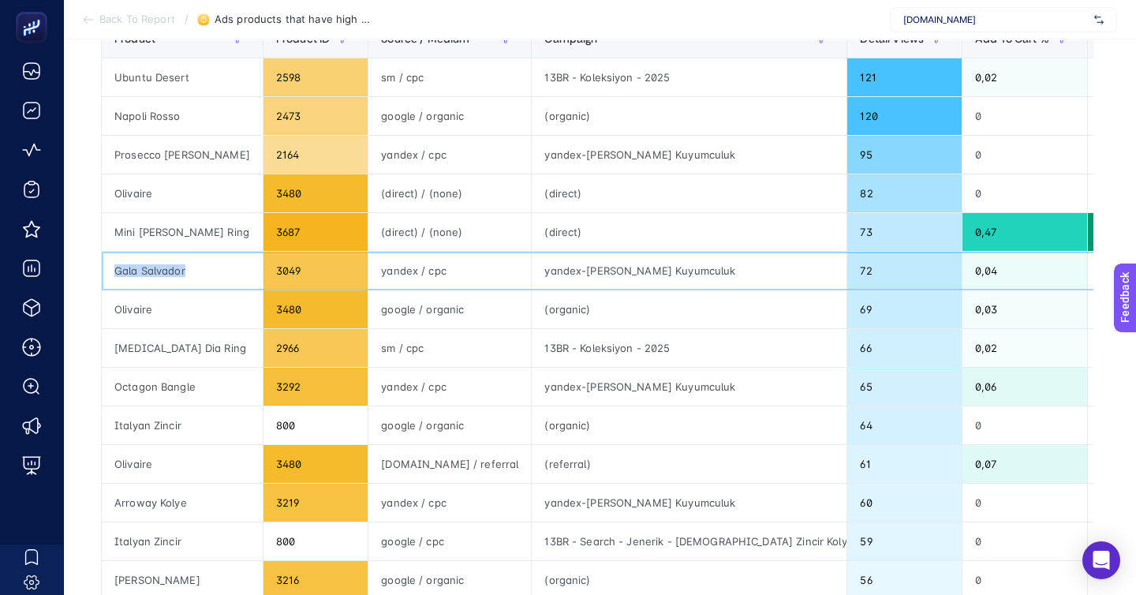
scroll to position [230, 0]
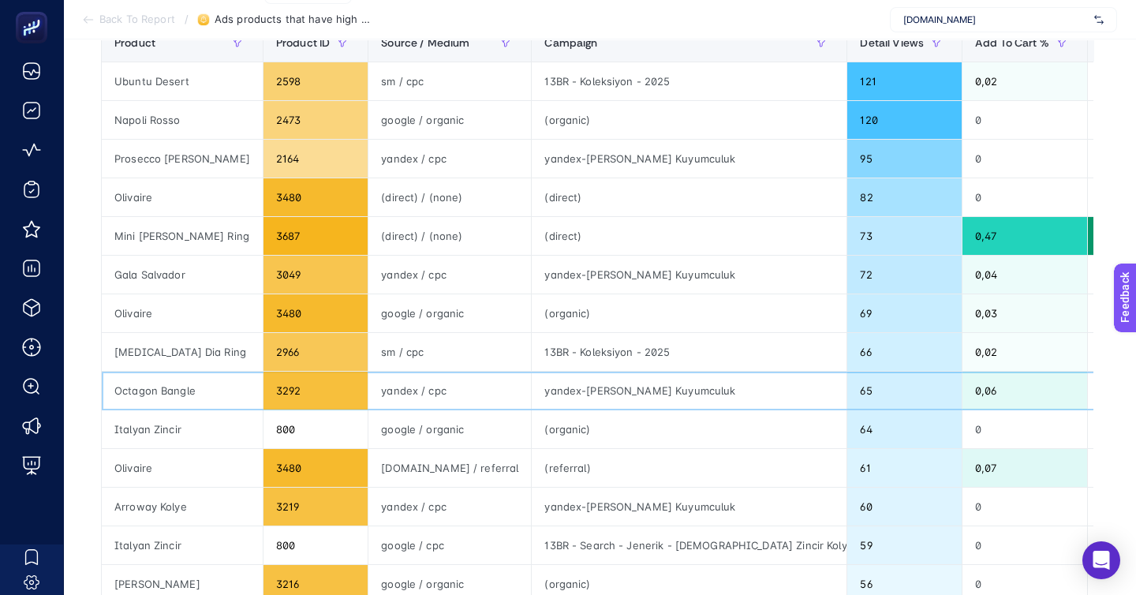
click at [426, 372] on div "yandex / cpc" at bounding box center [449, 391] width 163 height 38
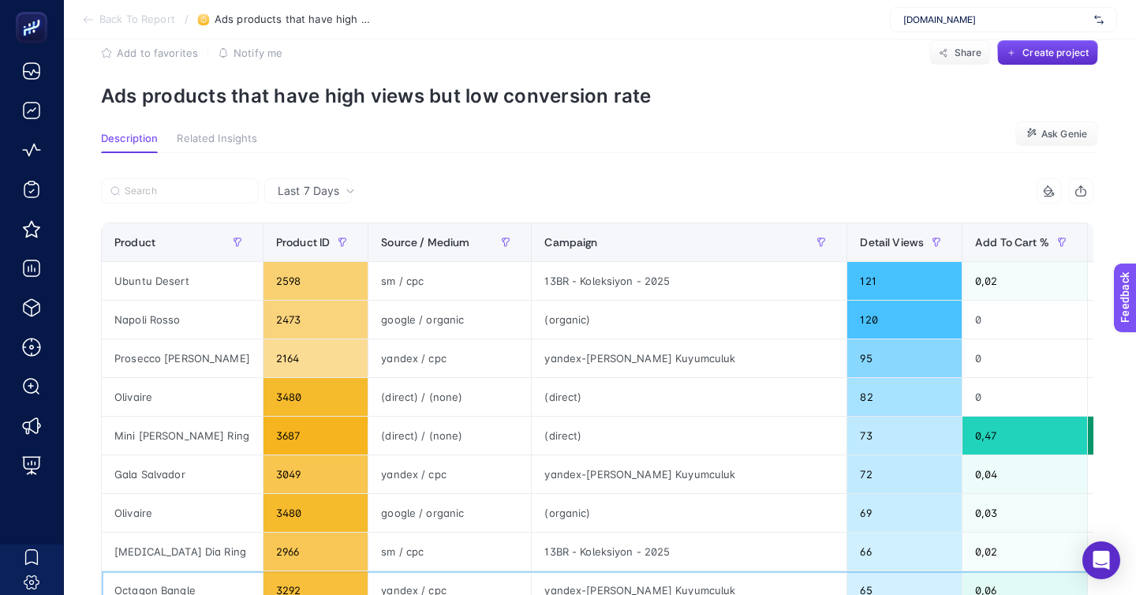
scroll to position [23, 0]
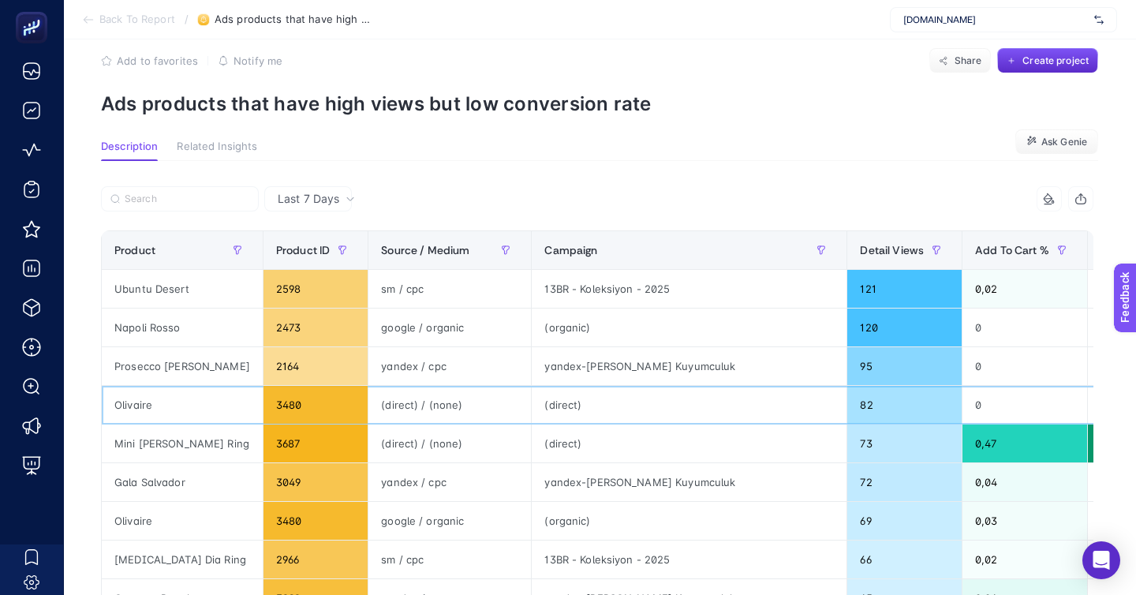
click at [433, 386] on div "(direct) / (none)" at bounding box center [449, 405] width 163 height 38
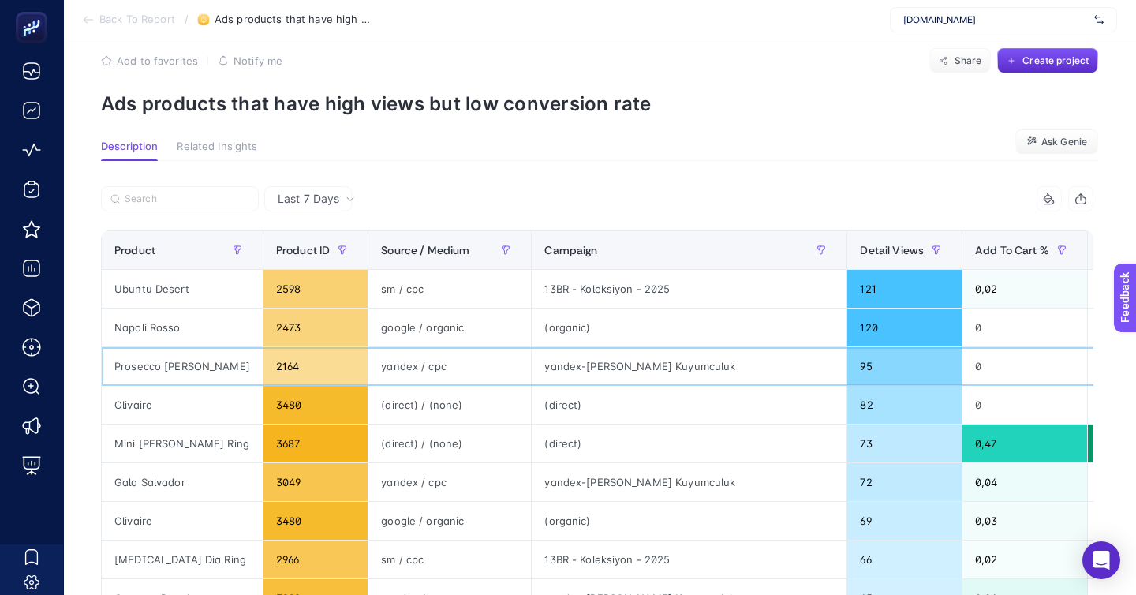
click at [466, 347] on div "yandex / cpc" at bounding box center [449, 366] width 163 height 38
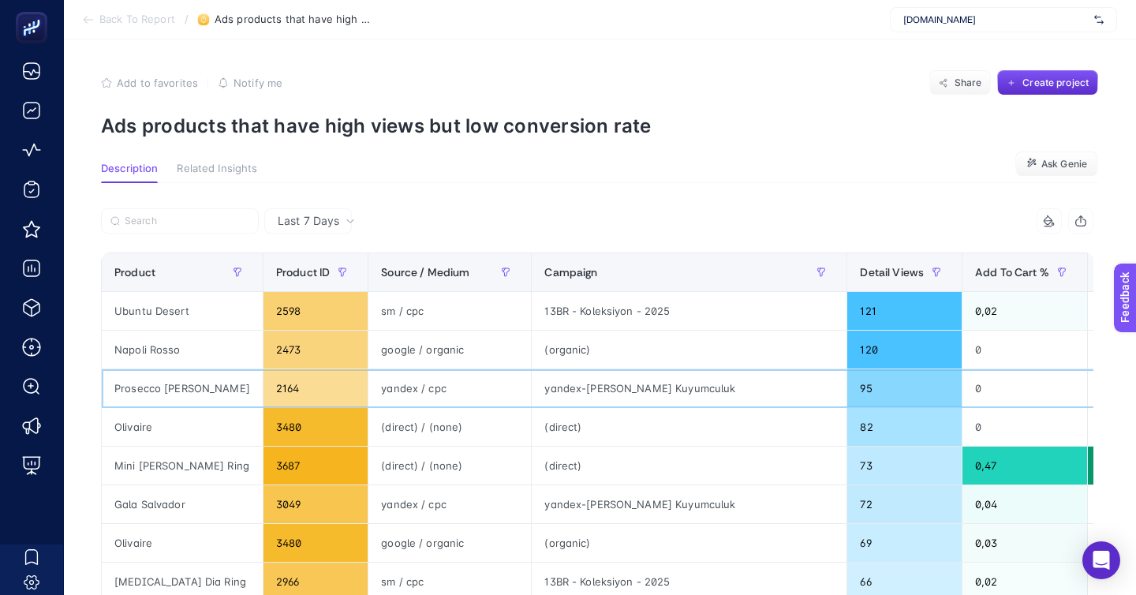
scroll to position [0, 0]
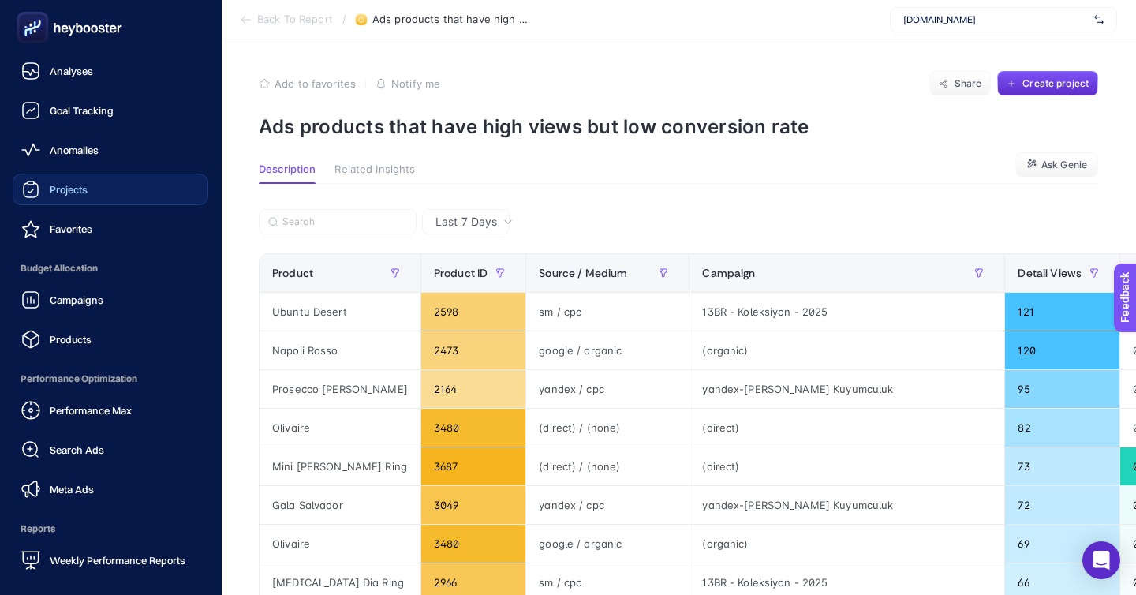
click at [80, 174] on link "Projects" at bounding box center [111, 190] width 196 height 32
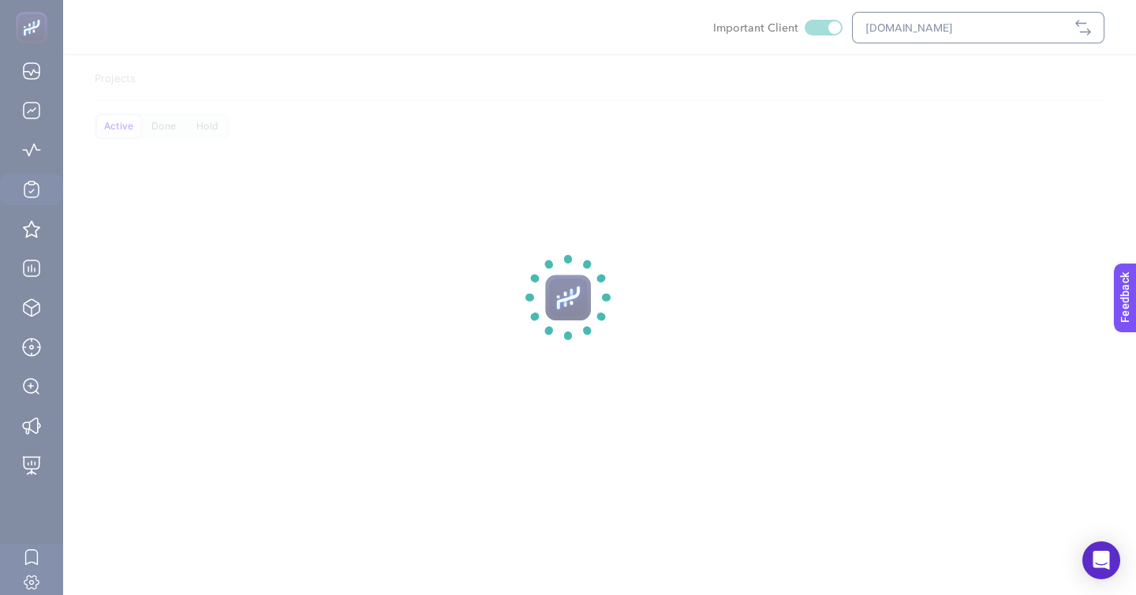
click at [46, 331] on section at bounding box center [568, 297] width 1136 height 595
click at [50, 370] on section at bounding box center [568, 297] width 1136 height 595
